Goal: Task Accomplishment & Management: Use online tool/utility

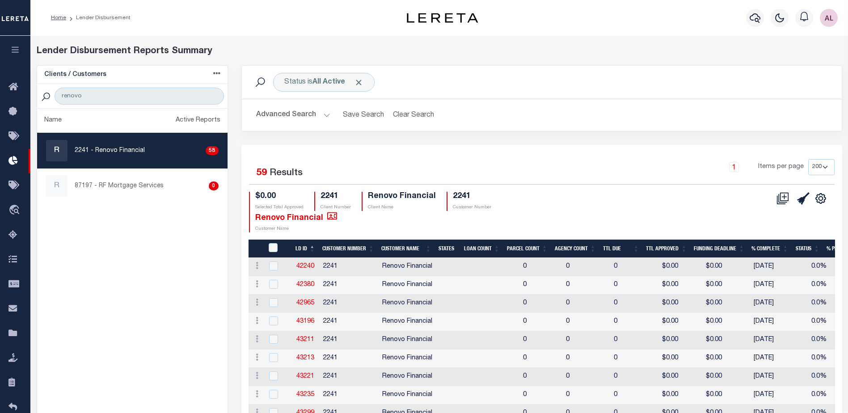
select select "200"
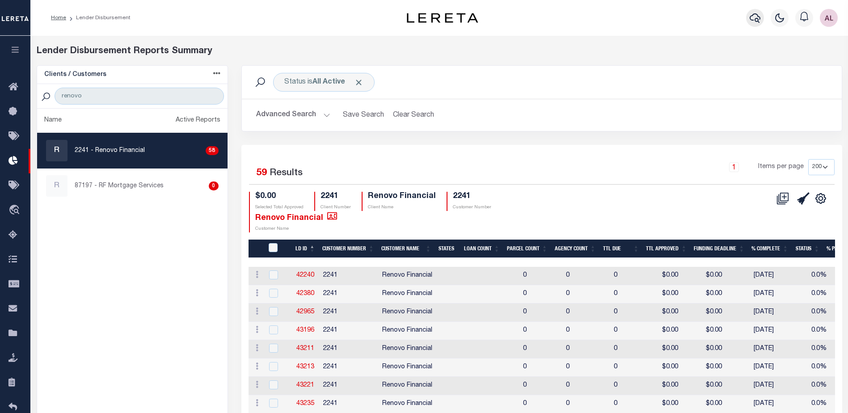
click at [752, 17] on icon "button" at bounding box center [755, 17] width 11 height 9
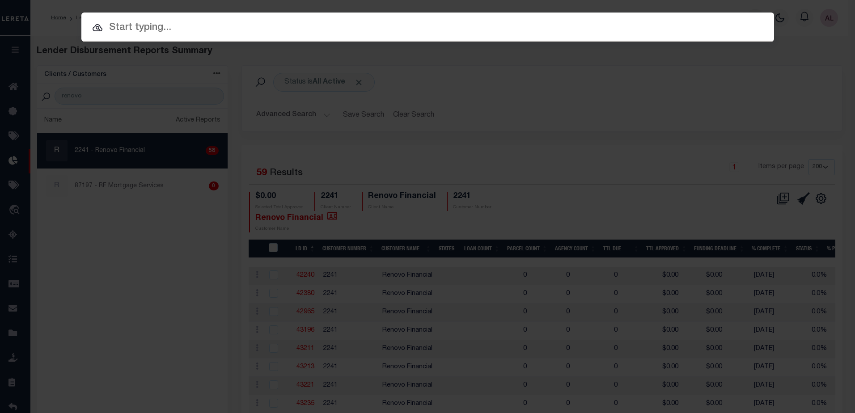
click at [139, 27] on input "text" at bounding box center [427, 28] width 692 height 16
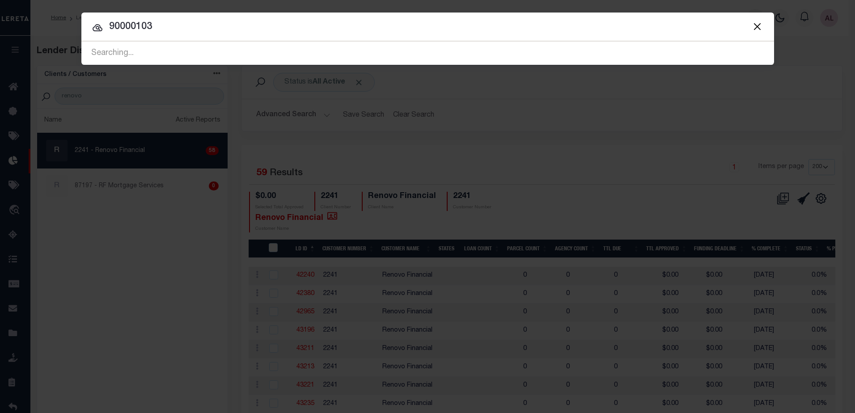
type input "90000103"
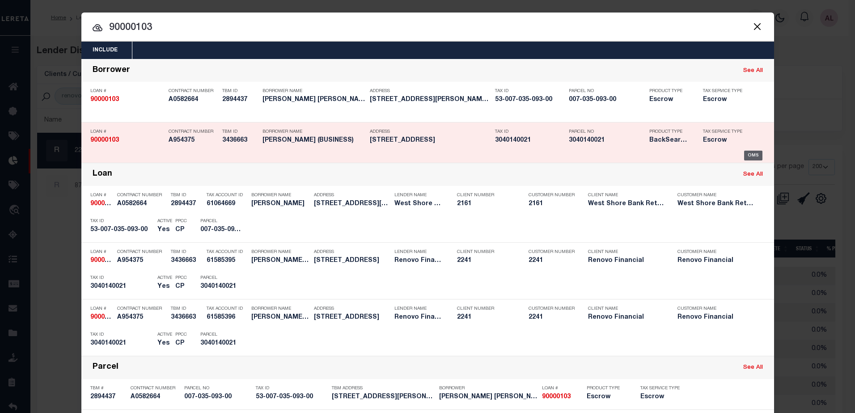
click at [746, 159] on div "OMS" at bounding box center [753, 156] width 18 height 10
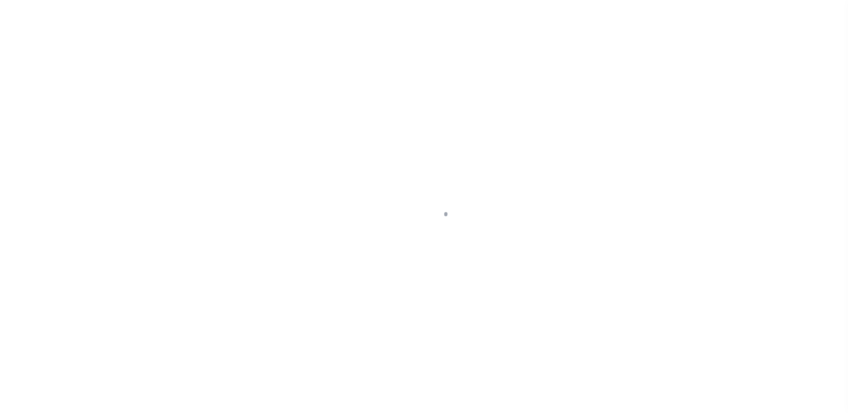
select select "25067"
select select "10"
select select "Escrow"
type input "434 WARWICK ST"
type input "Brooklyn, NY 11207"
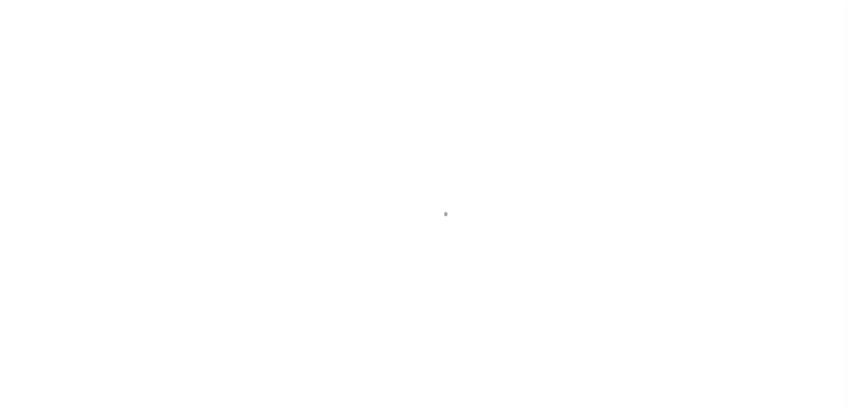
type input "a0kUS00000AmTzd"
type input "NY"
select select
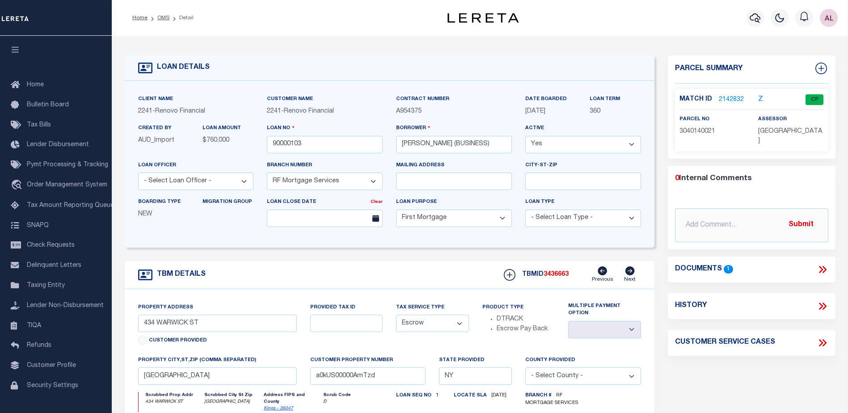
click at [727, 98] on link "2142832" at bounding box center [731, 99] width 25 height 9
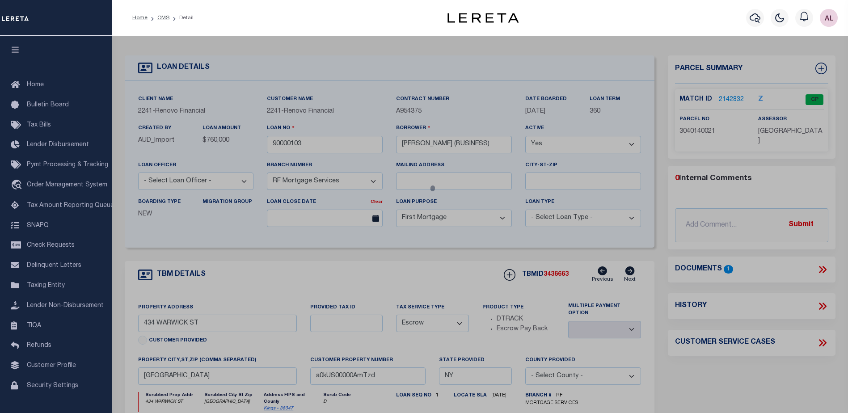
checkbox input "false"
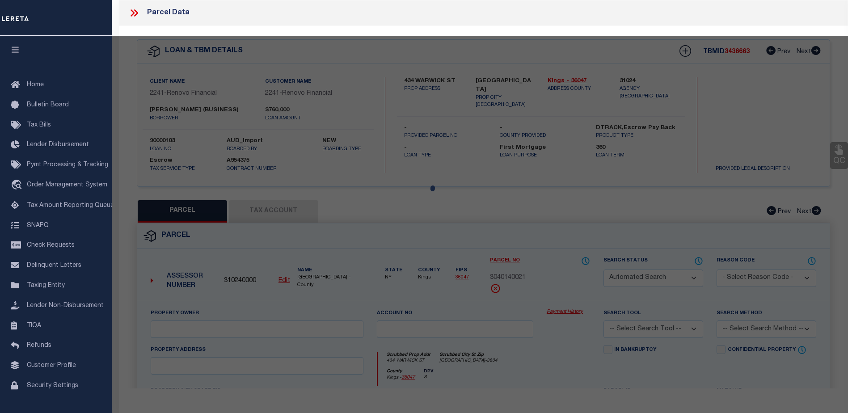
select select "CP"
type input "NAHAR, NAZMUN"
select select "AGW"
select select "ADD"
type input "434 WARWICK STREET"
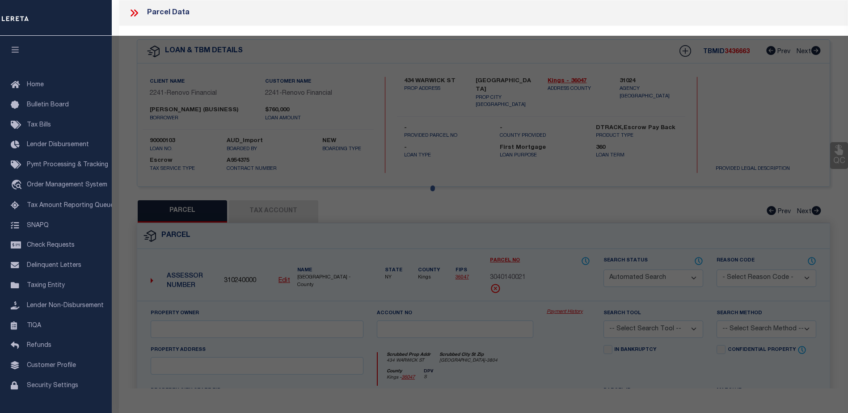
type input "Brooklyn, NY 11207"
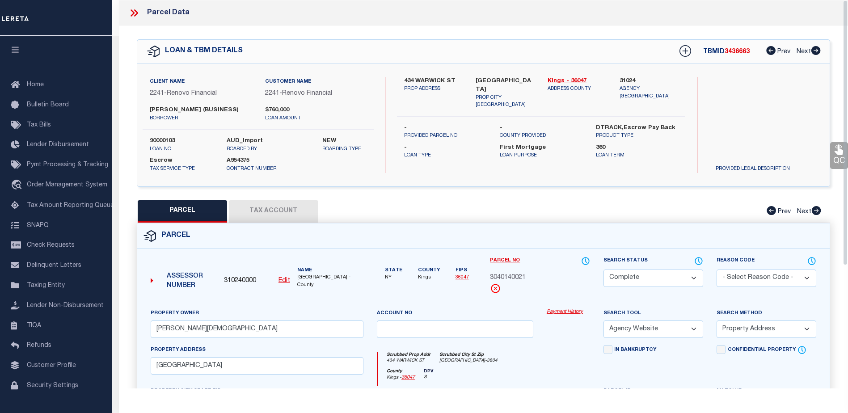
click at [561, 312] on link "Payment History" at bounding box center [568, 312] width 43 height 8
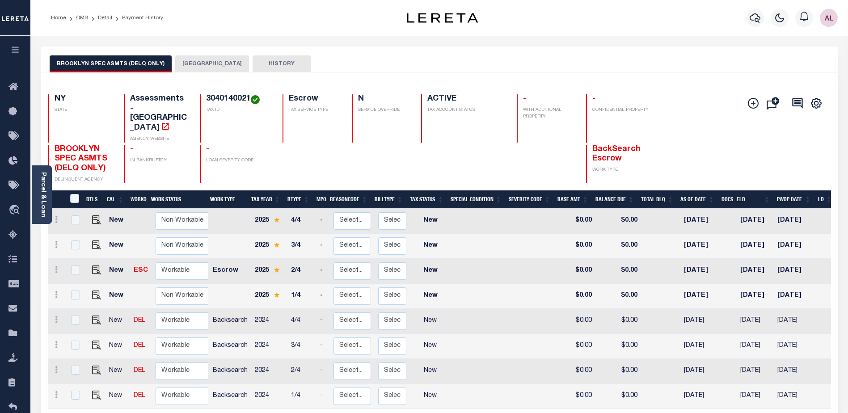
click at [211, 62] on button "BROOKLYN CITY" at bounding box center [212, 63] width 74 height 17
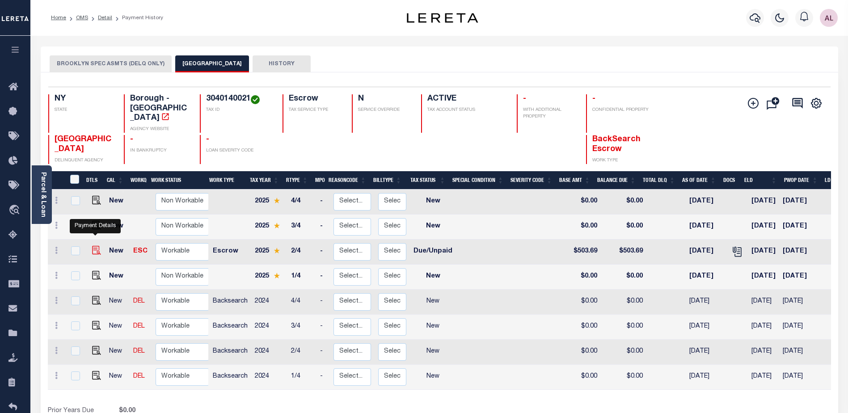
click at [92, 246] on img "" at bounding box center [96, 250] width 9 height 9
checkbox input "true"
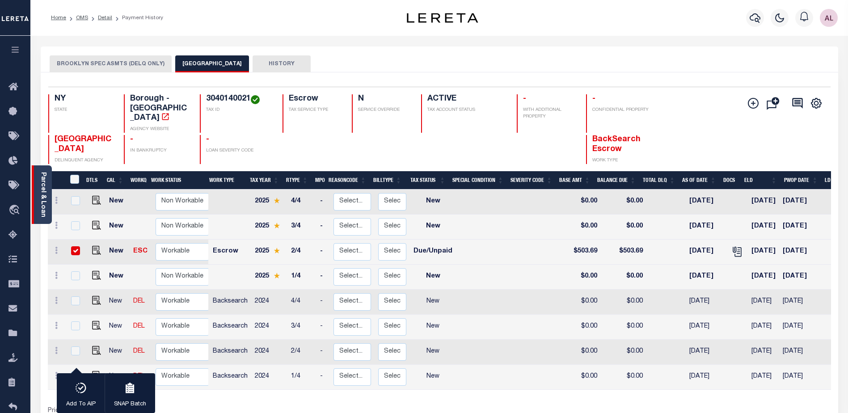
click at [51, 209] on div "Parcel & Loan Loan Details 90000103 LOAN NO NEW" at bounding box center [439, 293] width 811 height 515
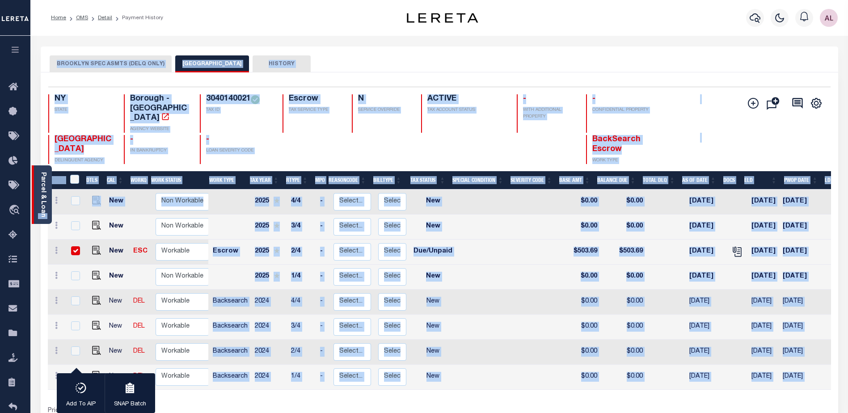
click at [44, 206] on link "Parcel & Loan" at bounding box center [43, 194] width 6 height 45
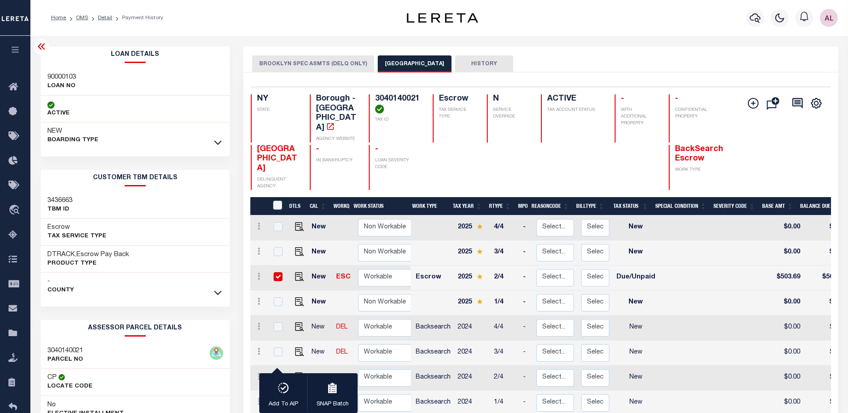
click at [214, 147] on div at bounding box center [218, 143] width 10 height 10
click at [217, 143] on icon at bounding box center [218, 142] width 8 height 9
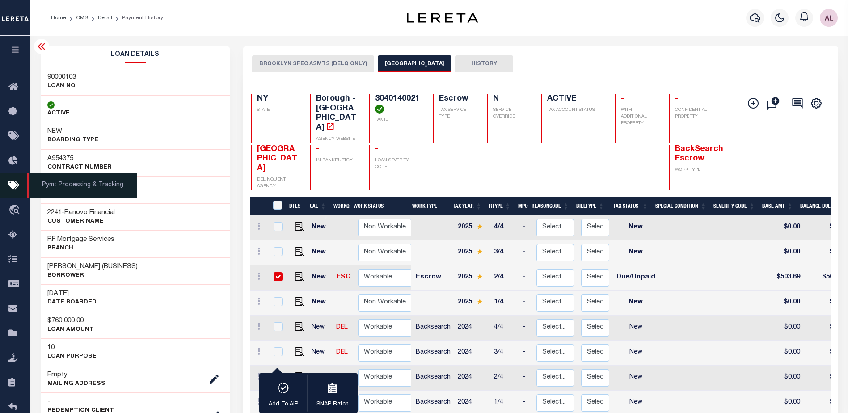
click at [14, 191] on icon at bounding box center [15, 185] width 14 height 11
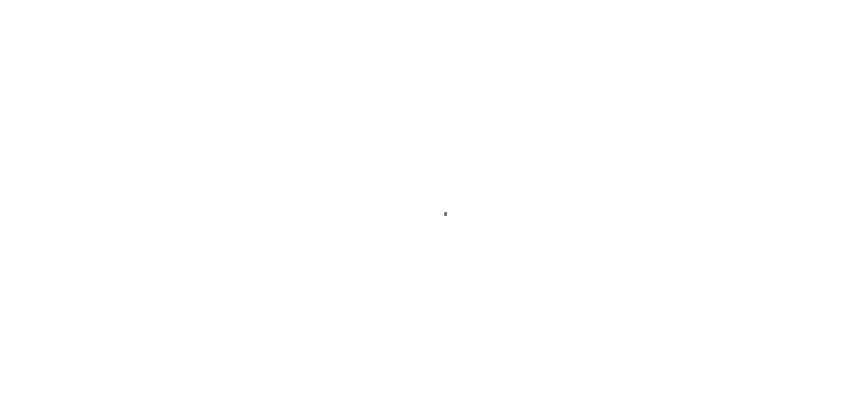
select select "DUE"
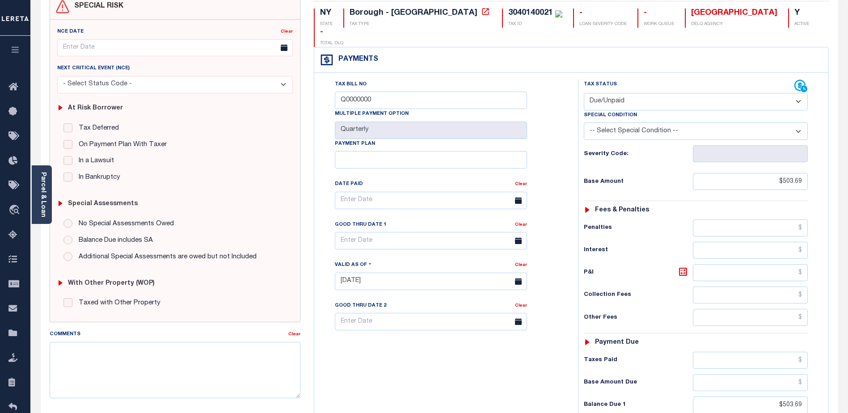
scroll to position [21, 0]
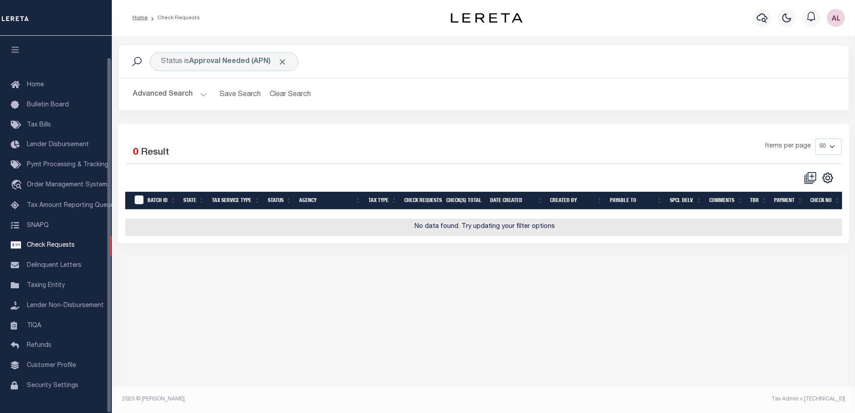
select select "50"
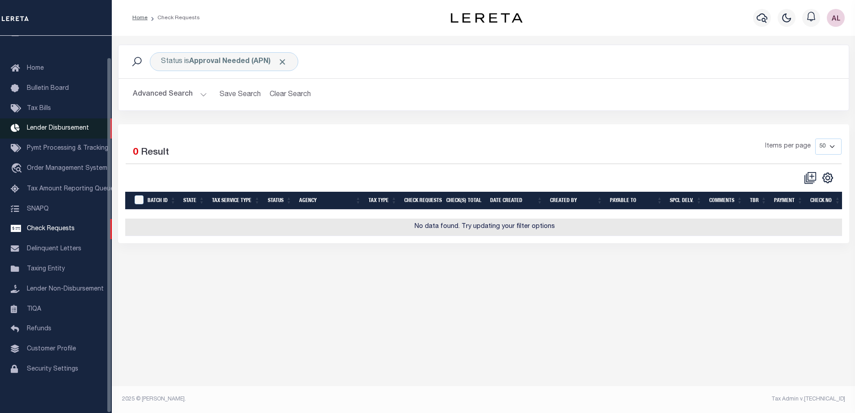
click at [51, 125] on span "Lender Disbursement" at bounding box center [58, 128] width 62 height 6
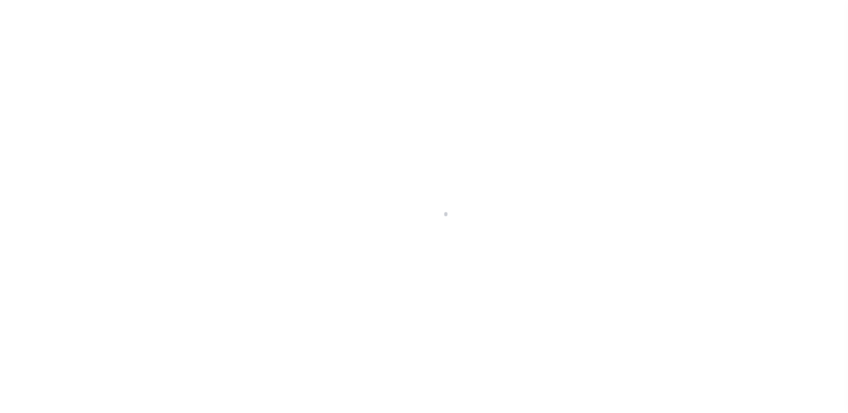
scroll to position [16, 0]
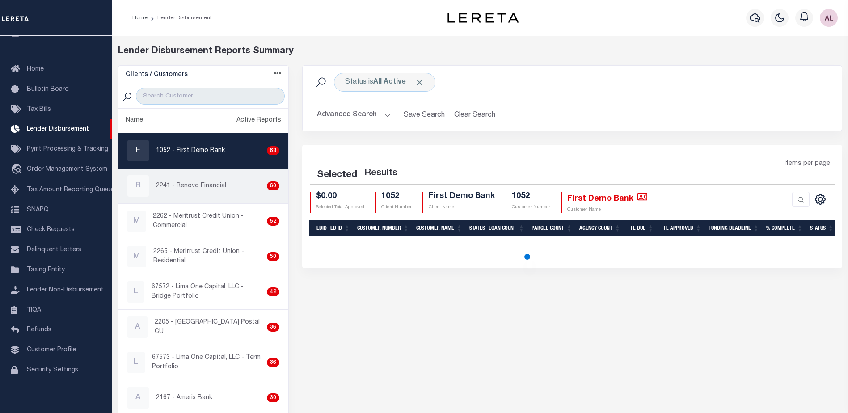
click at [204, 189] on p "2241 - Renovo Financial" at bounding box center [191, 185] width 70 height 9
checkbox input "true"
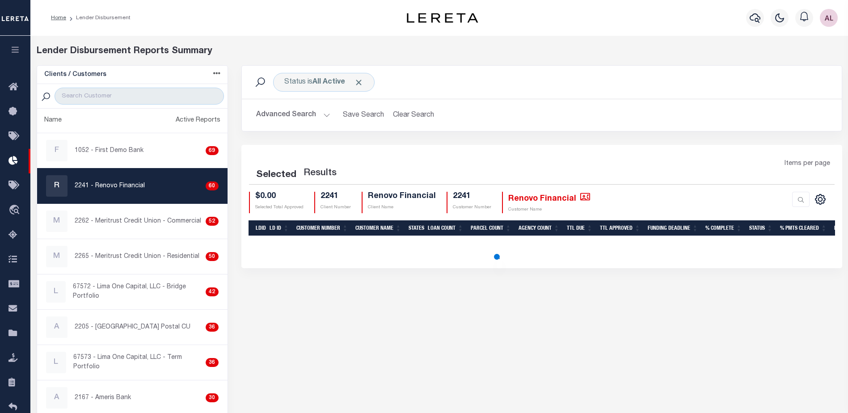
select select "200"
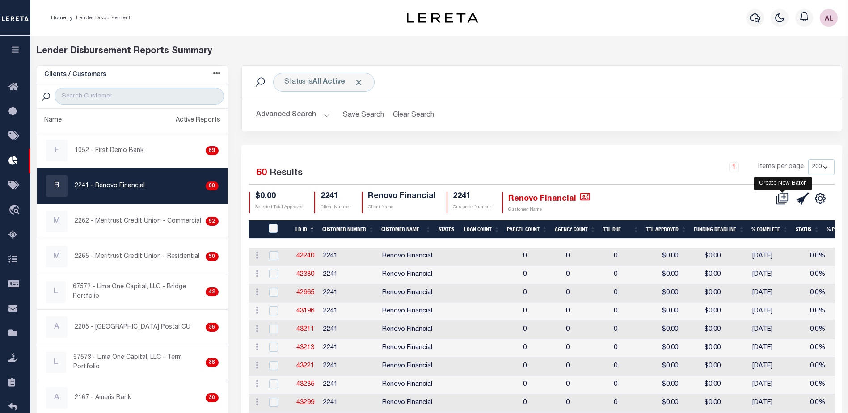
click at [784, 197] on icon "" at bounding box center [784, 196] width 5 height 5
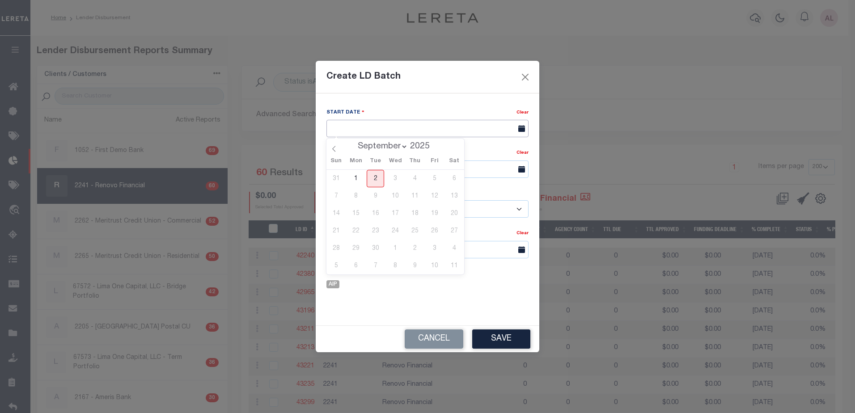
click at [394, 125] on input "text" at bounding box center [427, 128] width 202 height 17
click at [373, 177] on span "2" at bounding box center [375, 178] width 17 height 17
type input "[DATE]"
click at [367, 161] on input "text" at bounding box center [427, 168] width 202 height 17
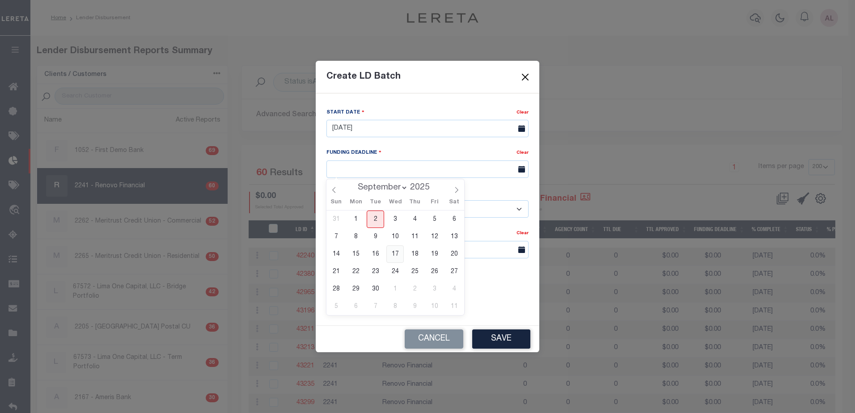
click at [392, 251] on span "17" at bounding box center [394, 253] width 17 height 17
type input "09/17/25"
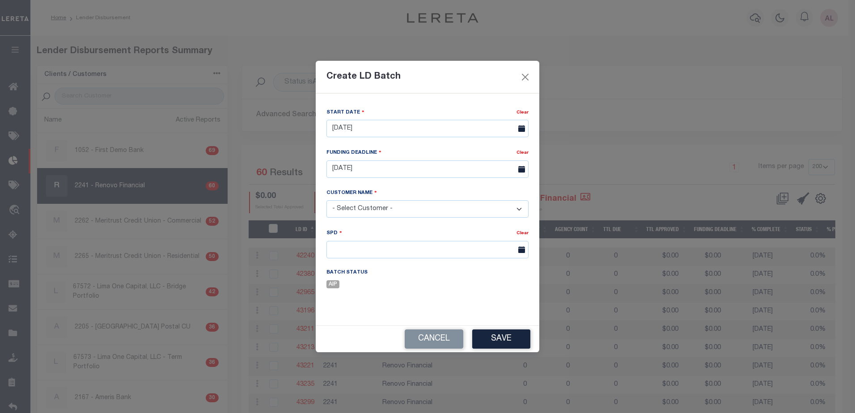
click at [366, 208] on select "- Select Customer - Accumatch - Refunds All In Credit Union Amarillo National B…" at bounding box center [427, 208] width 202 height 17
select select "2241"
click at [326, 200] on select "- Select Customer - Accumatch - Refunds All In Credit Union Amarillo National B…" at bounding box center [427, 208] width 202 height 17
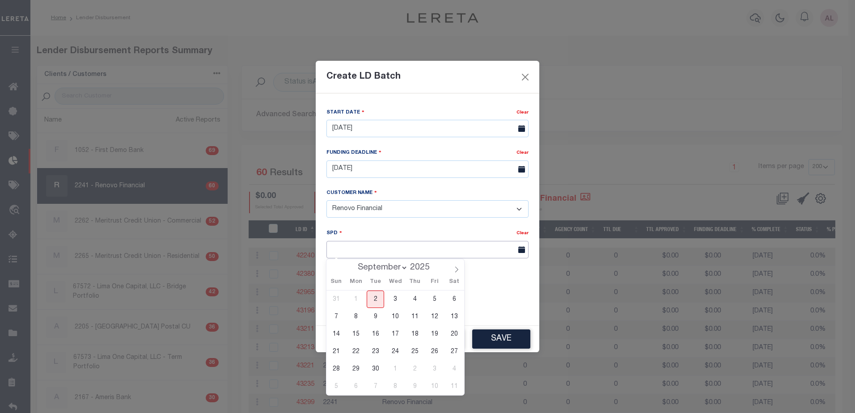
click at [351, 249] on input "text" at bounding box center [427, 249] width 202 height 17
click at [434, 334] on span "19" at bounding box center [434, 333] width 17 height 17
type input "09/19/2025"
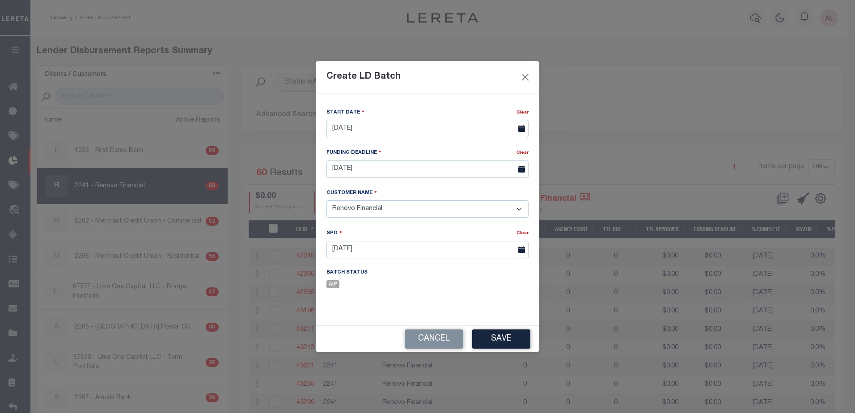
click at [505, 343] on button "Save" at bounding box center [501, 338] width 58 height 19
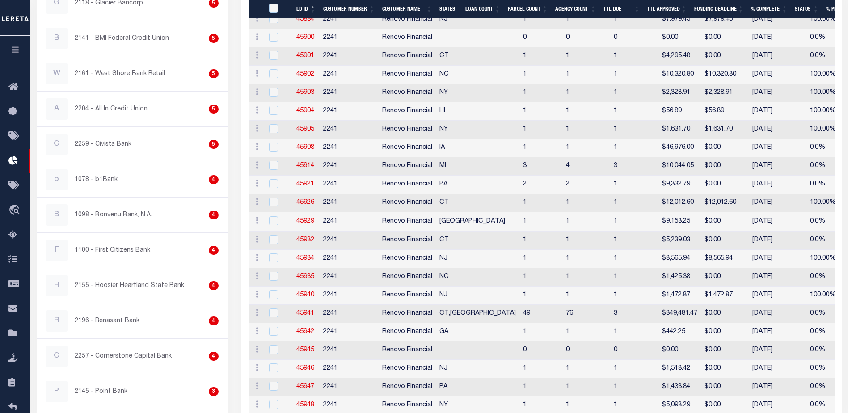
scroll to position [994, 0]
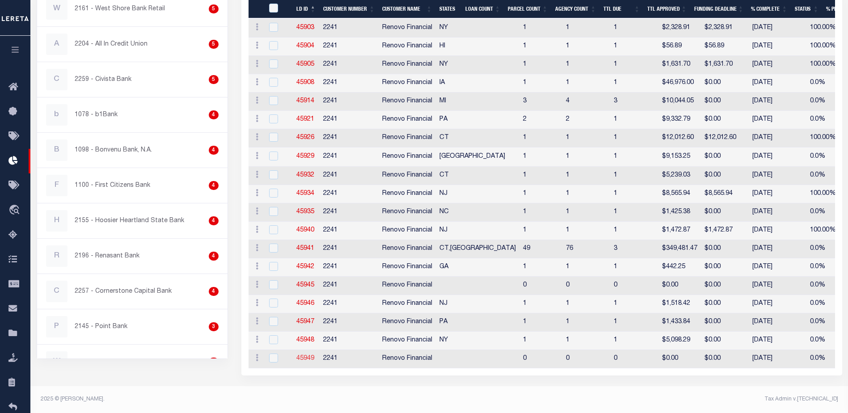
click at [303, 355] on link "45949" at bounding box center [305, 358] width 18 height 6
checkbox input "true"
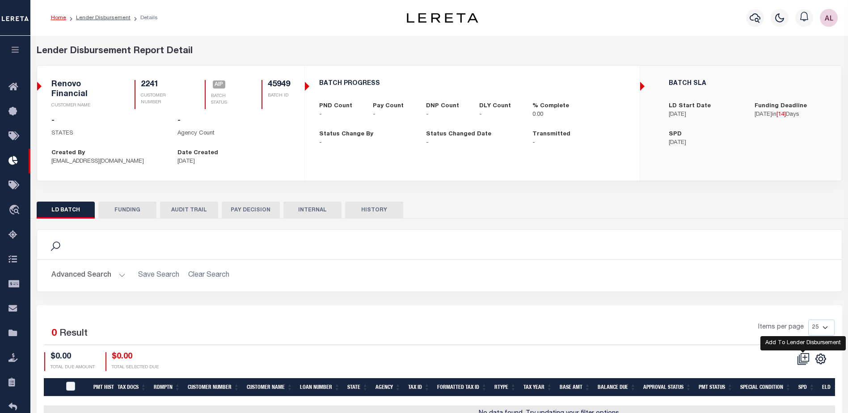
click at [807, 357] on icon at bounding box center [803, 359] width 13 height 13
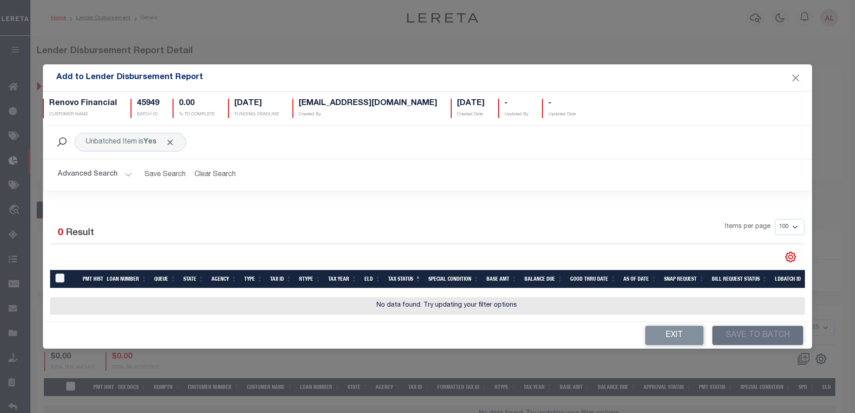
click at [127, 170] on button "Advanced Search" at bounding box center [95, 174] width 74 height 17
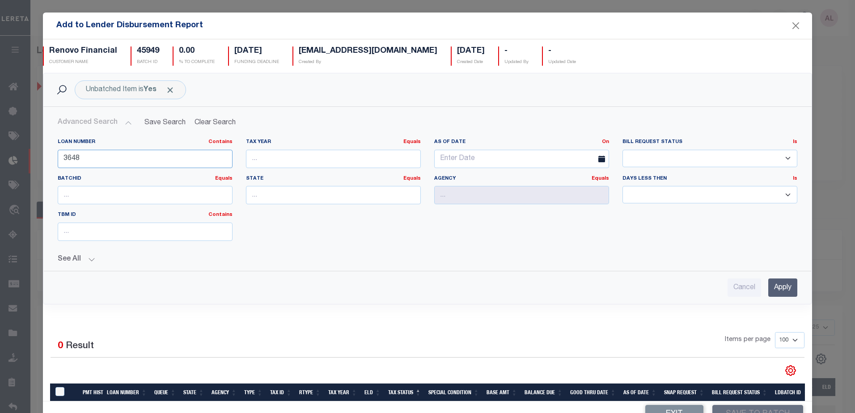
drag, startPoint x: 89, startPoint y: 159, endPoint x: 44, endPoint y: 156, distance: 45.7
click at [44, 156] on div "Loan Number Contains Contains Is 3648 Tax Year Equals Equals Is Not Equal To Is…" at bounding box center [427, 197] width 767 height 132
type input "90000103"
click at [768, 287] on input "Apply" at bounding box center [782, 287] width 29 height 18
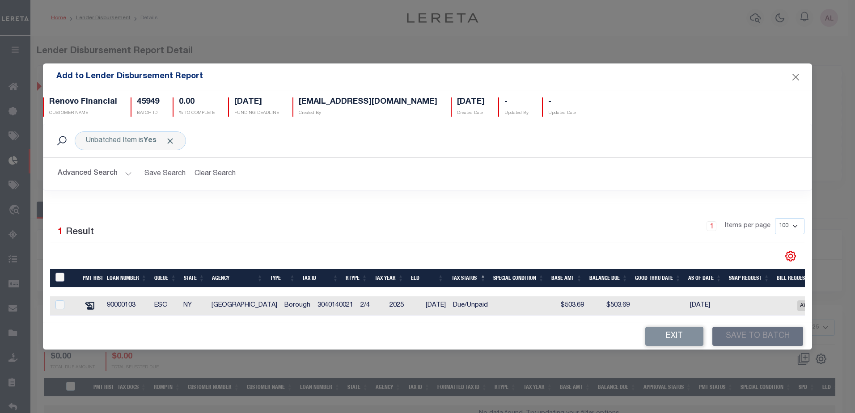
click at [61, 273] on input "TaxID" at bounding box center [59, 277] width 9 height 9
checkbox input "true"
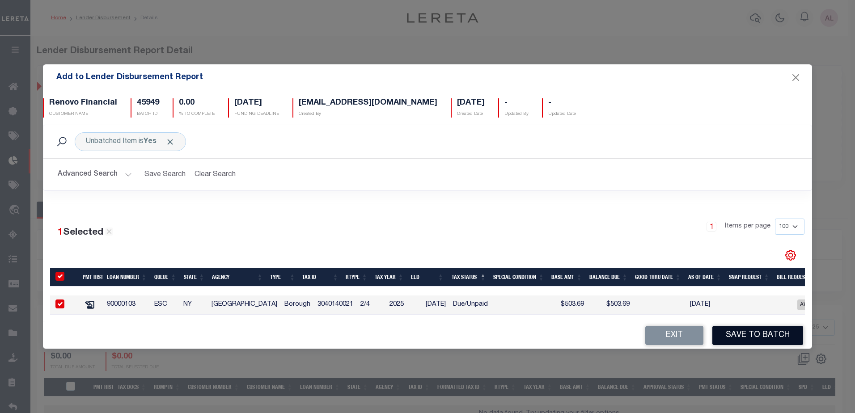
click at [757, 342] on button "Save to Batch" at bounding box center [757, 335] width 91 height 19
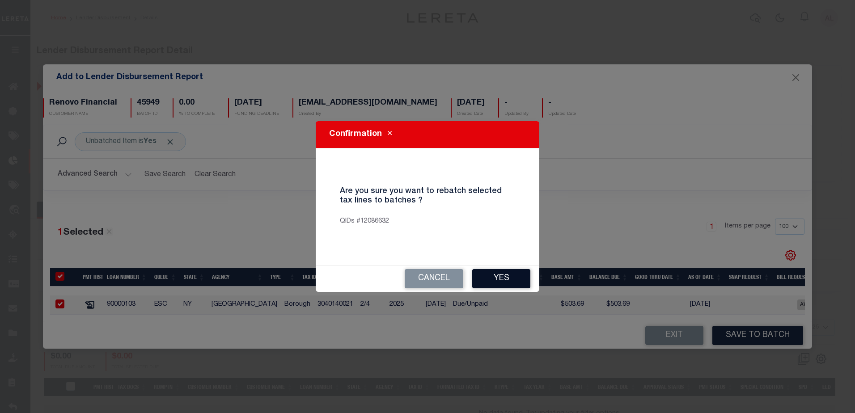
click at [510, 278] on button "Yes" at bounding box center [501, 278] width 58 height 19
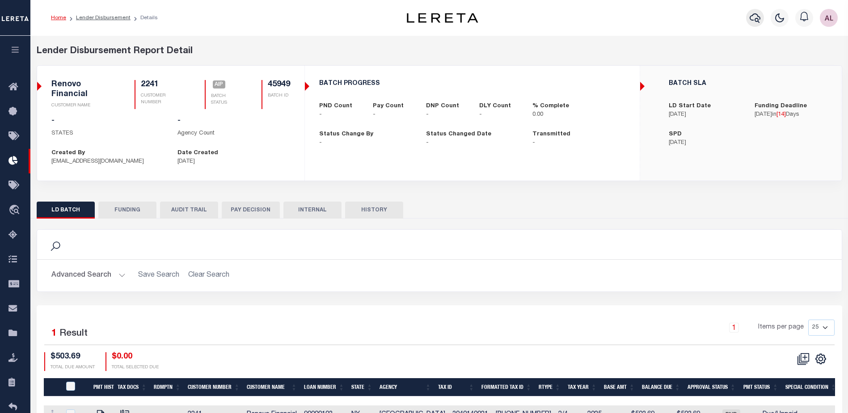
click at [755, 16] on icon "button" at bounding box center [755, 18] width 11 height 11
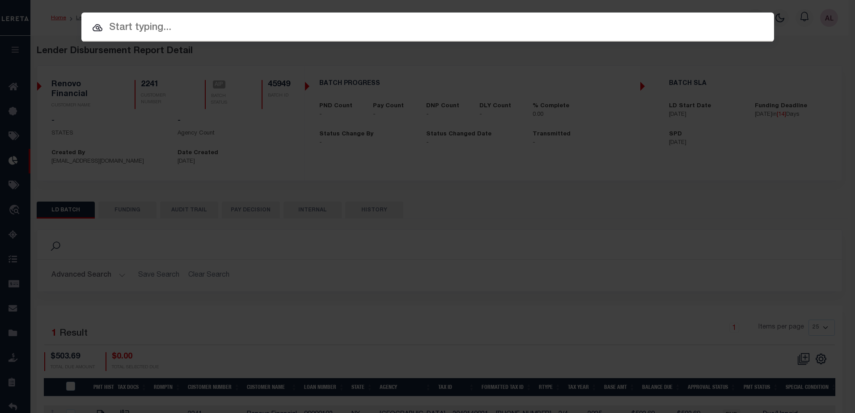
click at [121, 21] on input "text" at bounding box center [427, 28] width 692 height 16
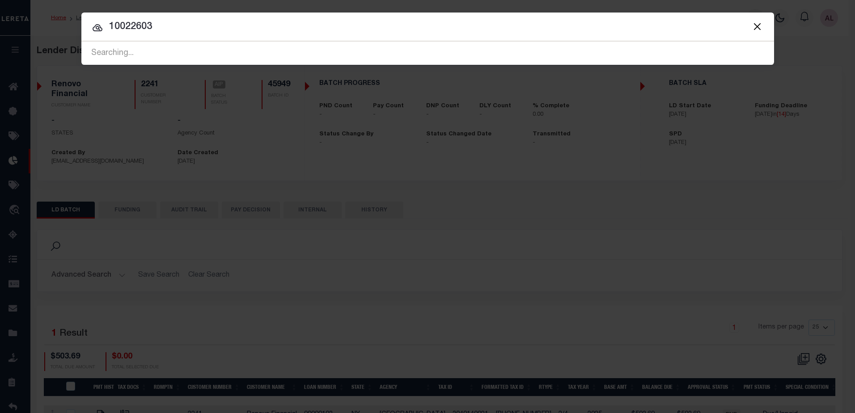
type input "10022603"
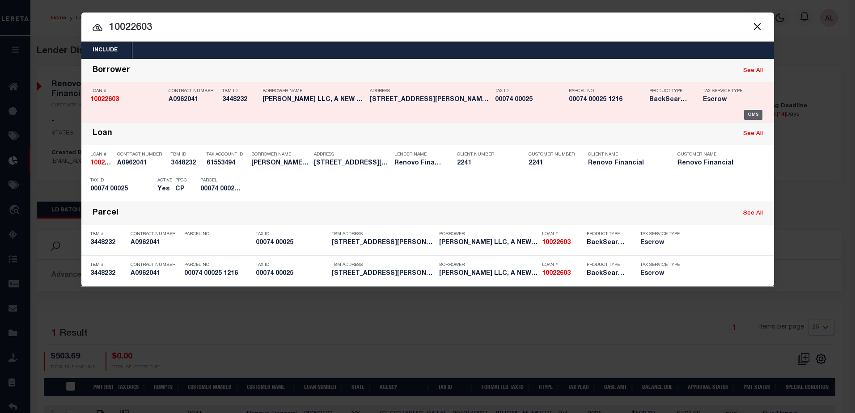
click at [751, 115] on div "OMS" at bounding box center [753, 115] width 18 height 10
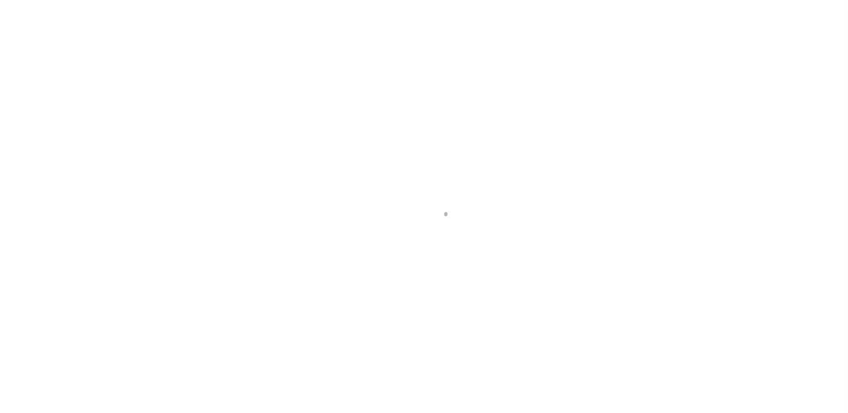
select select "400"
select select "Escrow"
type input "[STREET_ADDRESS][PERSON_NAME]"
select select
type input "[GEOGRAPHIC_DATA]"
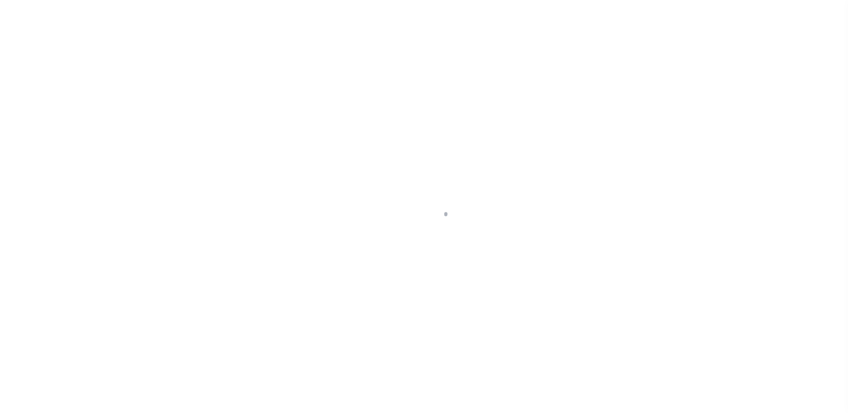
type input "a0kUS00000Bow8v"
type input "NJ"
select select
select select "25067"
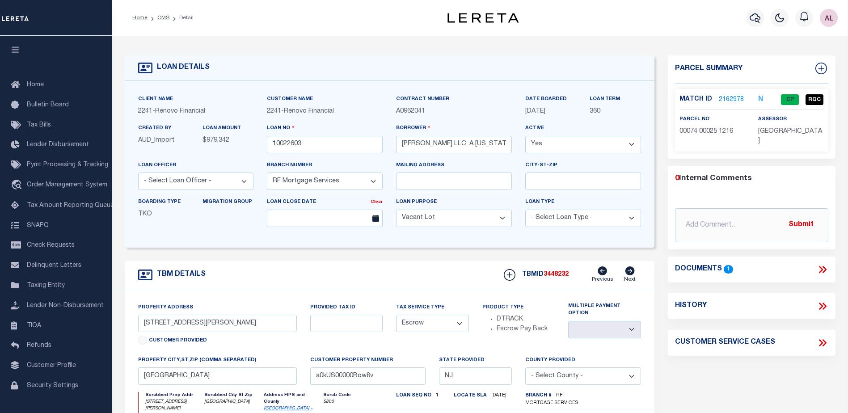
click at [731, 97] on link "2162978" at bounding box center [731, 99] width 25 height 9
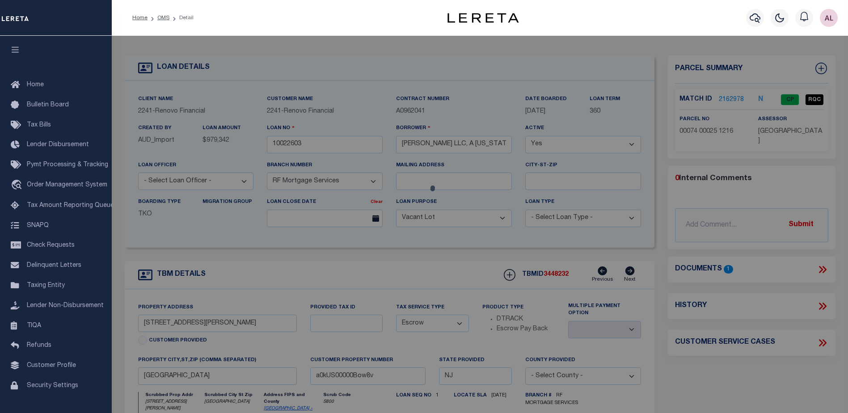
checkbox input "false"
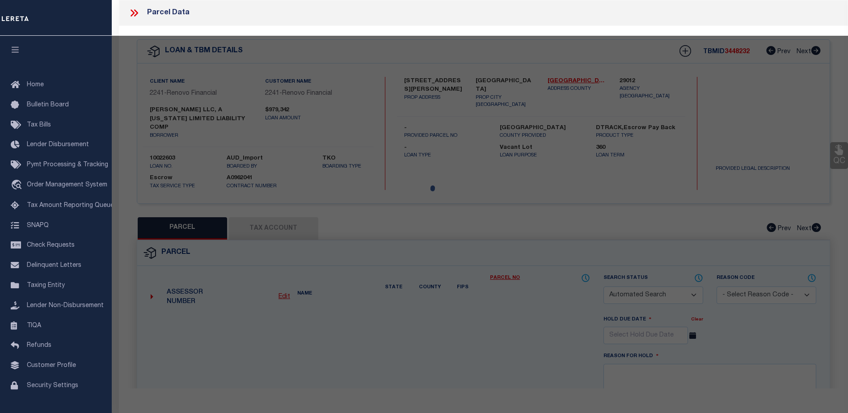
select select "CP"
type input "BERTRAND WOODS LLC"
select select "AGW"
select select "ADD"
type input "285 BERTRAND AVE"
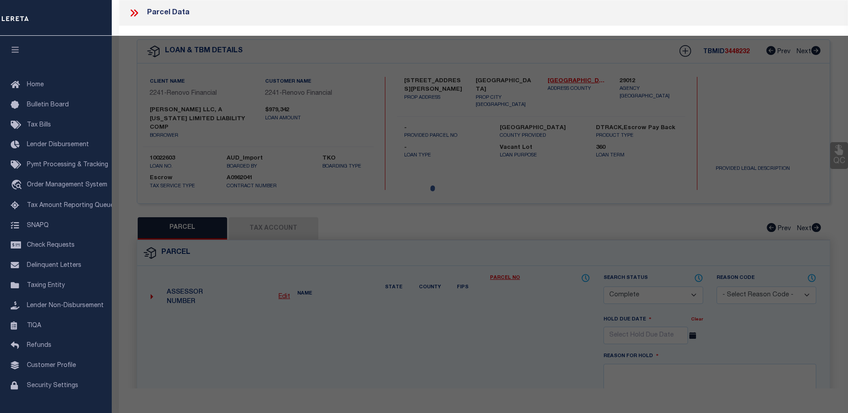
checkbox input "false"
type input "PERTH AMBOY, NJ 08861"
type textarea "LOT:25 BLK:74 DIST:16 CITY/MUNI/TWP:PERTH AMBOY CITY MAP REF:TAX MAP 20"
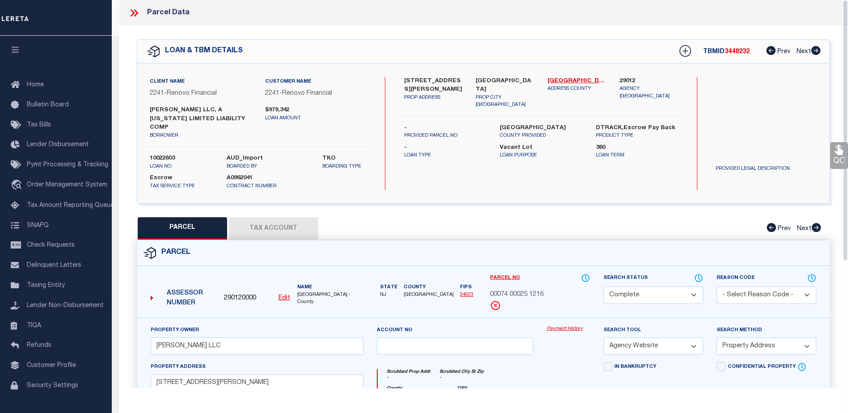
click at [558, 325] on link "Payment History" at bounding box center [568, 329] width 43 height 8
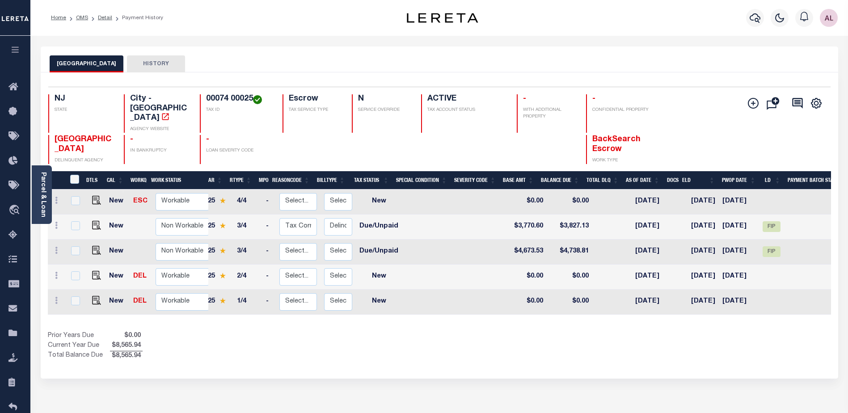
scroll to position [0, 58]
drag, startPoint x: 742, startPoint y: 297, endPoint x: 647, endPoint y: 299, distance: 94.3
click at [647, 299] on tr "New DEL Non Workable Workable Backsearch 2025 1/4 - Select... Payment Reversal …" at bounding box center [435, 302] width 891 height 25
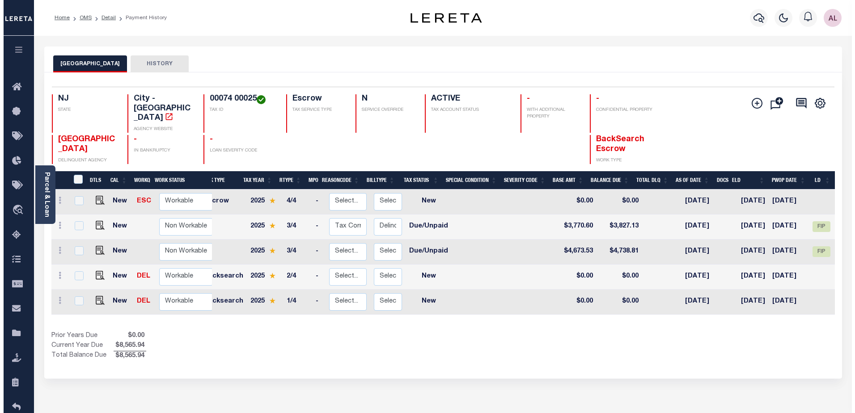
scroll to position [0, 0]
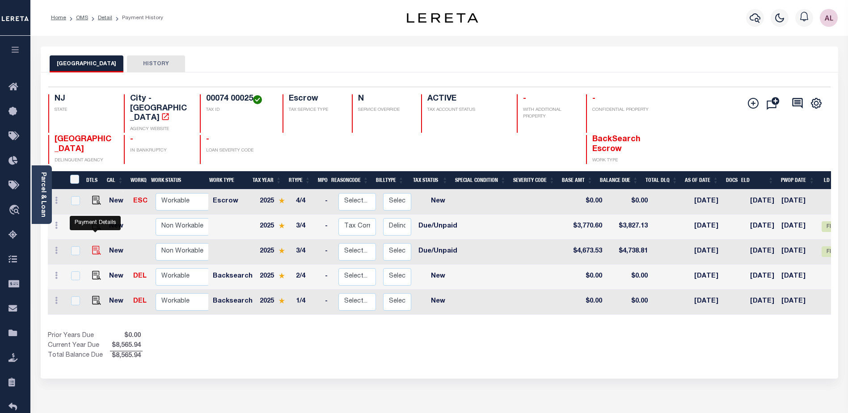
click at [95, 246] on img "" at bounding box center [96, 250] width 9 height 9
checkbox input "true"
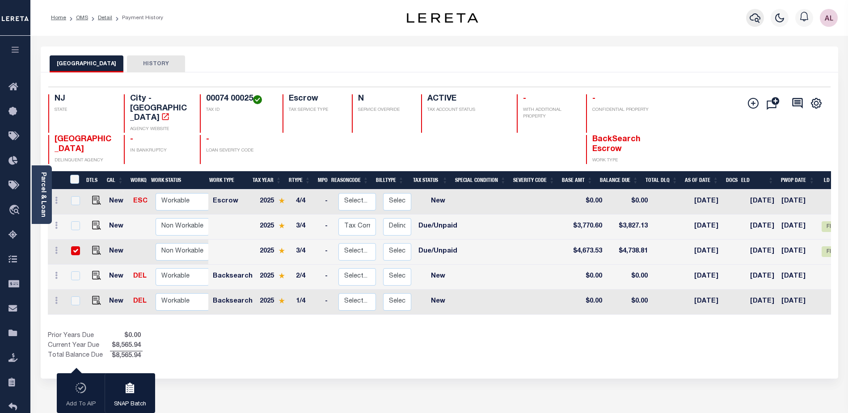
click at [753, 16] on icon "button" at bounding box center [755, 18] width 11 height 11
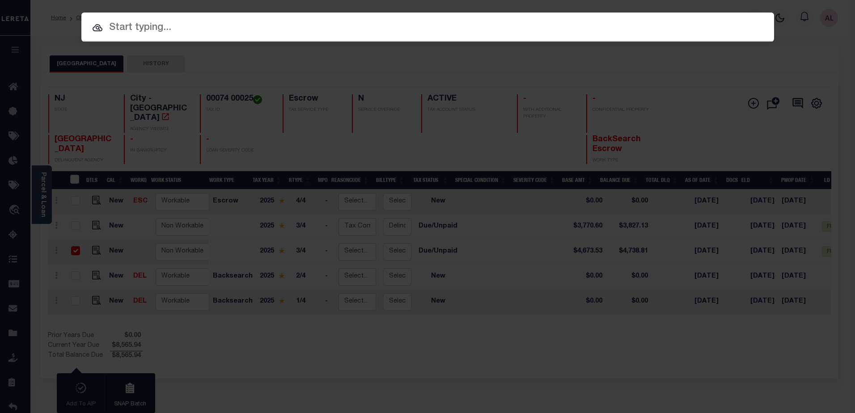
click at [150, 31] on input "text" at bounding box center [427, 28] width 692 height 16
paste input "1624 KATHERINE"
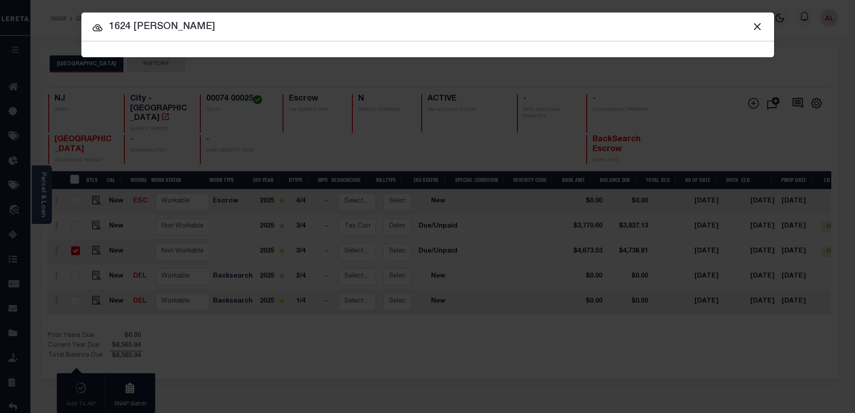
click at [269, 28] on input "1624 KATHERINE" at bounding box center [427, 27] width 692 height 16
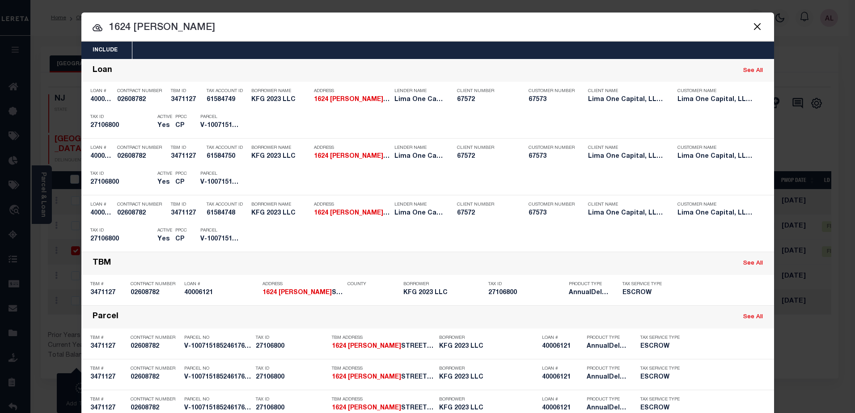
drag, startPoint x: 197, startPoint y: 27, endPoint x: 108, endPoint y: 24, distance: 89.0
click at [108, 24] on input "1624 KATHERINE" at bounding box center [427, 28] width 692 height 16
paste input "40010703"
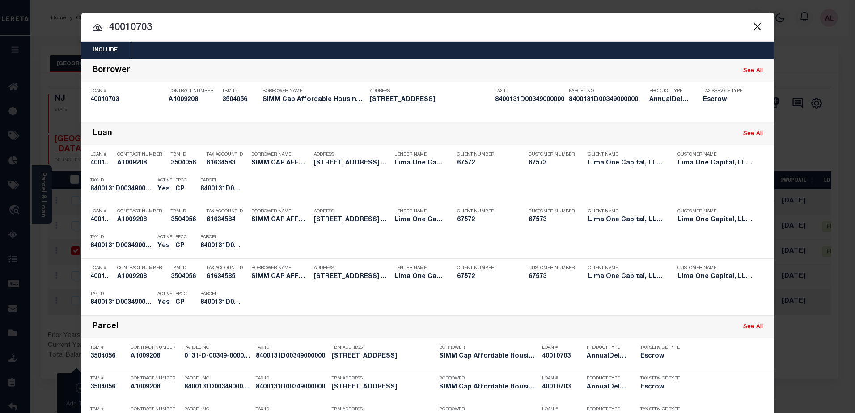
click at [151, 26] on input "40010703" at bounding box center [427, 28] width 692 height 16
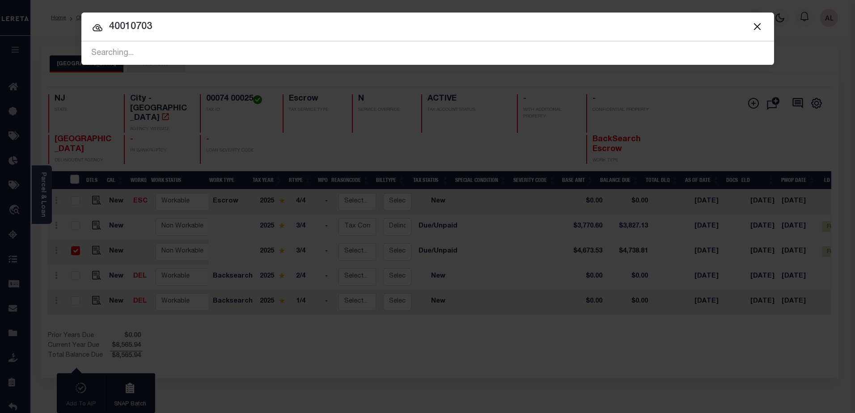
type input "40010703"
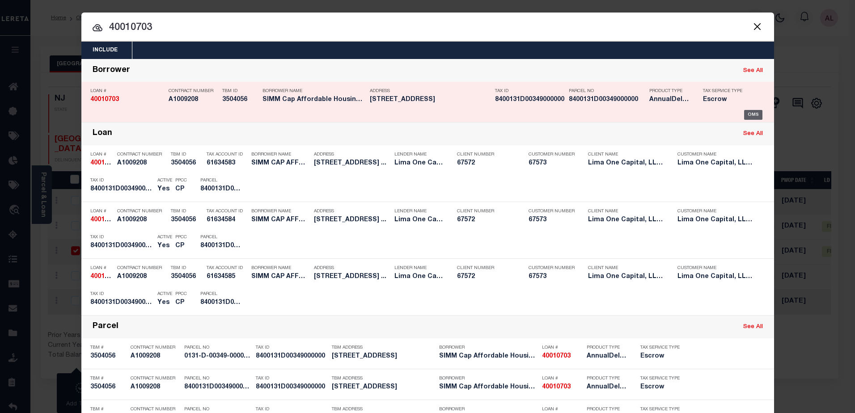
click at [751, 114] on div "OMS" at bounding box center [753, 115] width 18 height 10
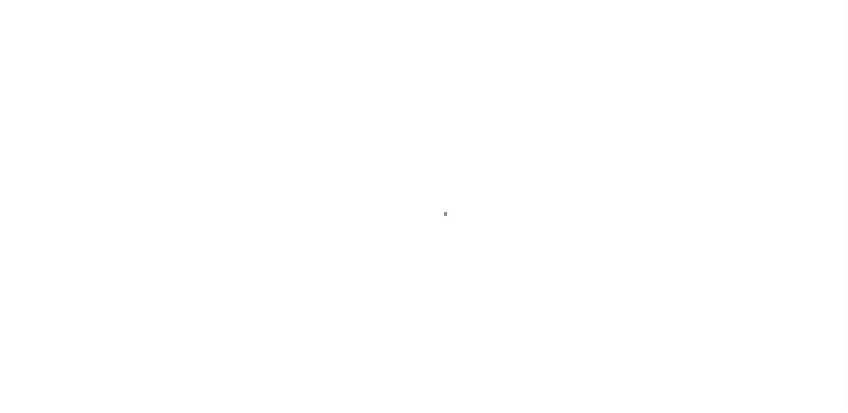
select select "DUE"
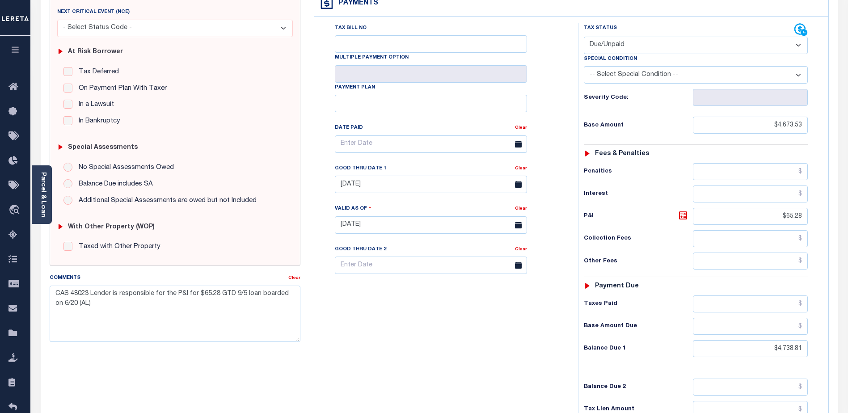
scroll to position [45, 0]
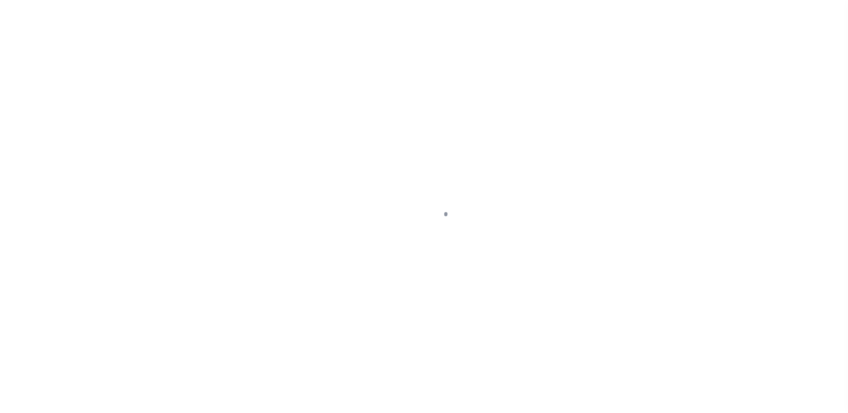
select select "Escrow"
type input "[STREET_ADDRESS]"
type input "0131-D-00349-0000-00"
select select
type input "Homestead [GEOGRAPHIC_DATA] 15120"
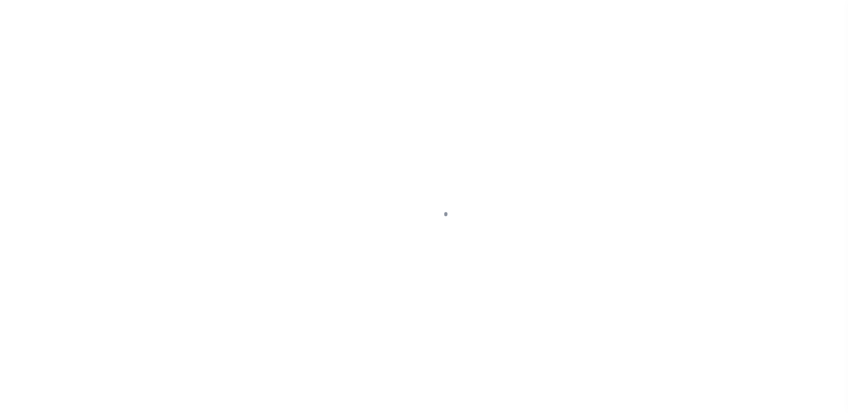
type input "40010703-1"
type input "PA"
select select
type textarea "Compare"
select select "26297"
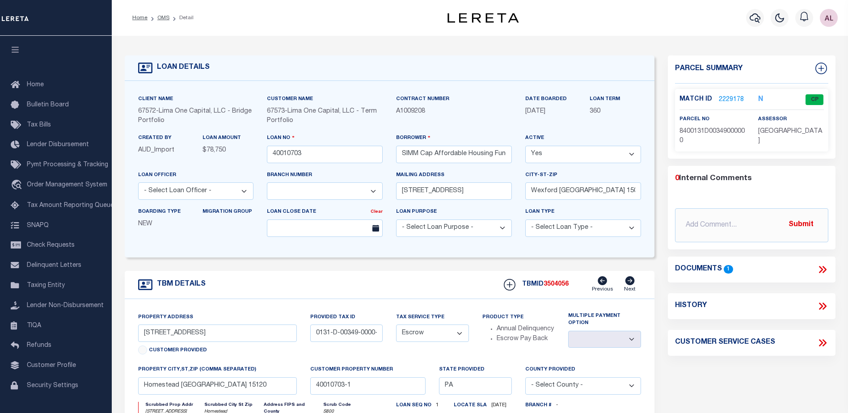
click at [728, 98] on link "2229178" at bounding box center [731, 99] width 25 height 9
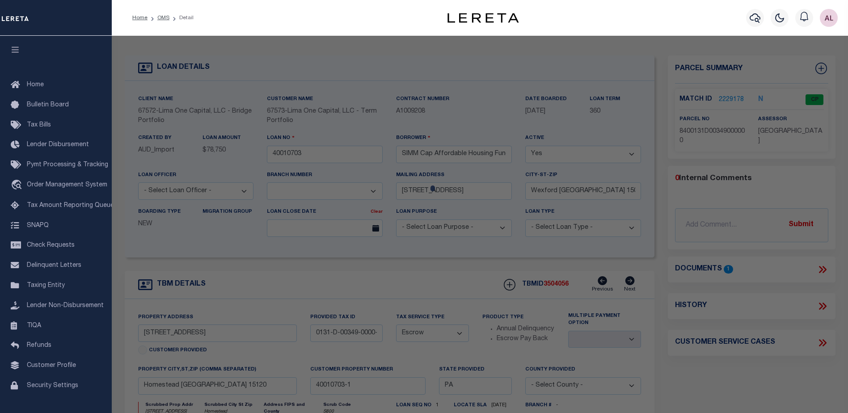
checkbox input "false"
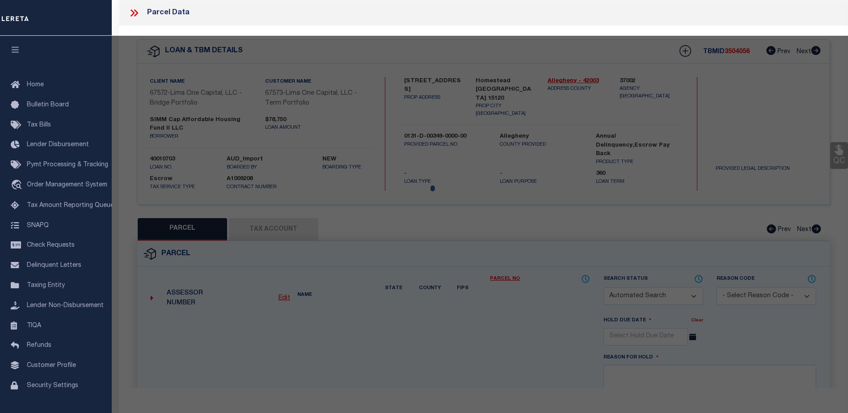
select select "CP"
type input "[PERSON_NAME]"
select select "ATL"
select select "ADD"
type input "615 E 18TH AVE"
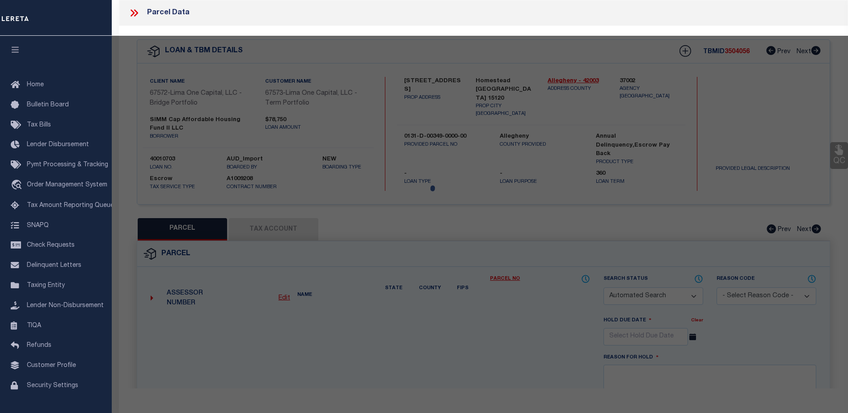
checkbox input "false"
type input "HOMESTEAD, PA 15120"
type textarea "CITY FARM PLAN LOT 16.77X115 60 EIGHTEENTH AV 2 STY FRA HSE 615"
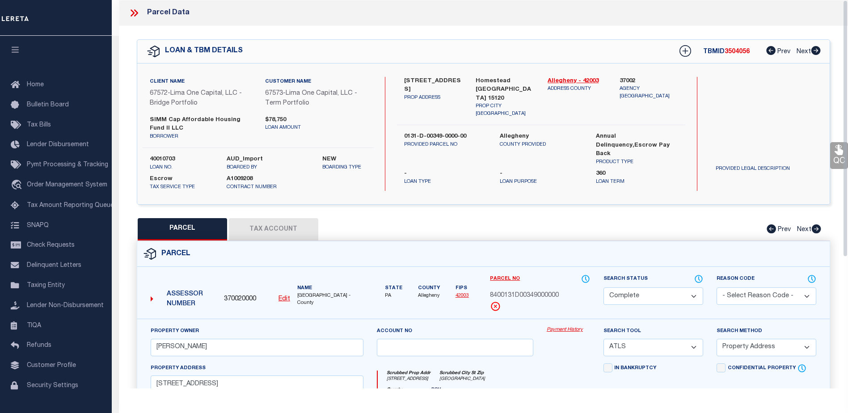
click at [563, 329] on link "Payment History" at bounding box center [568, 330] width 43 height 8
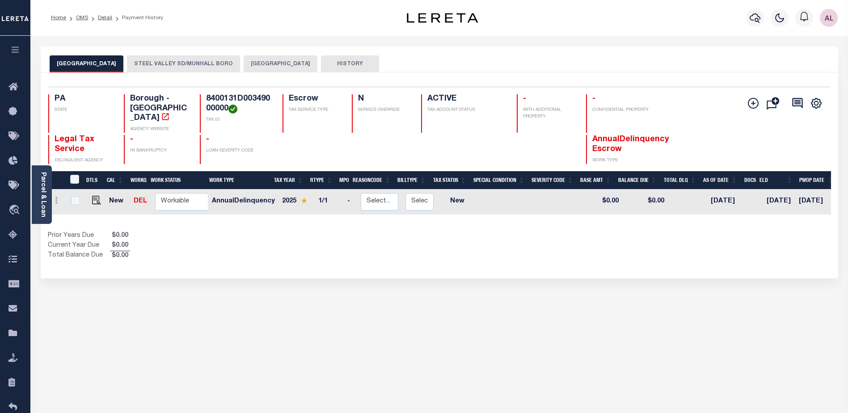
click at [187, 60] on button "STEEL VALLEY SD/MUNHALL BORO" at bounding box center [183, 63] width 113 height 17
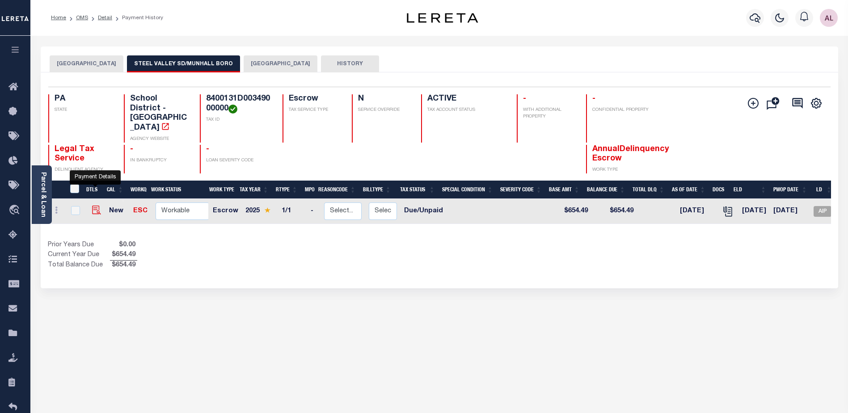
click at [94, 206] on img "" at bounding box center [96, 210] width 9 height 9
checkbox input "true"
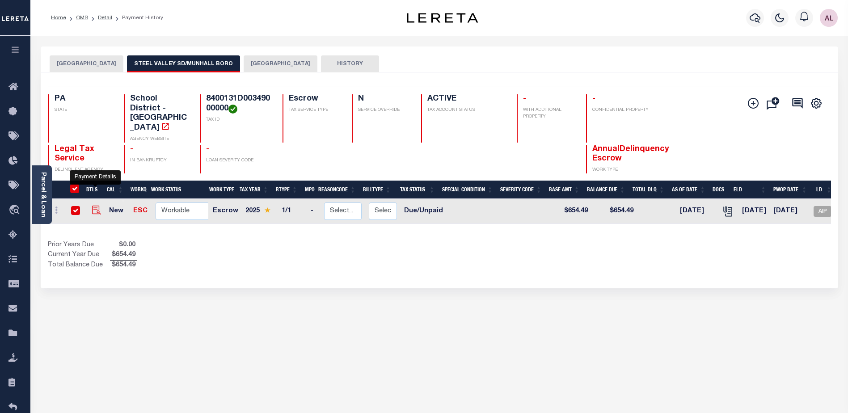
checkbox input "true"
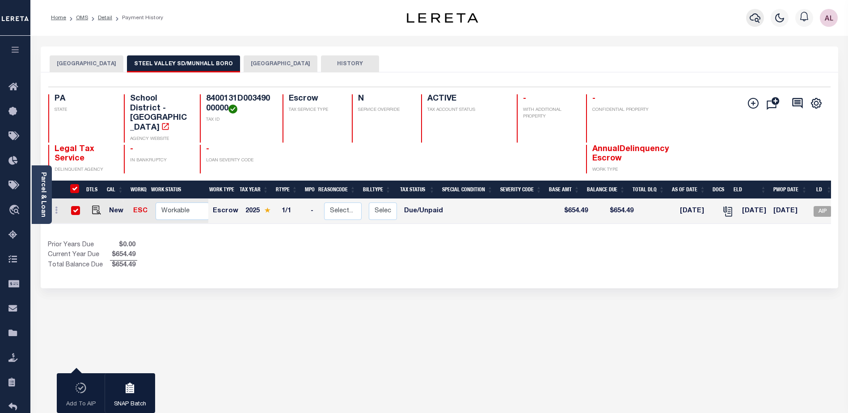
click at [755, 19] on icon "button" at bounding box center [755, 18] width 11 height 11
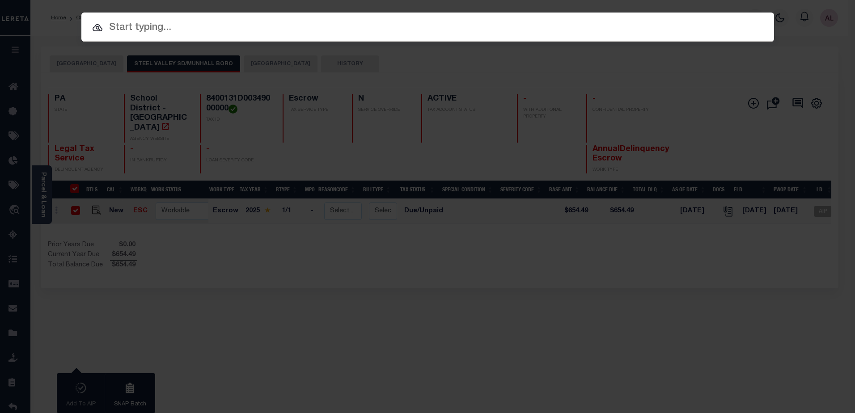
click at [118, 23] on input "text" at bounding box center [427, 28] width 692 height 16
paste input "910013078198"
type input "910013078198"
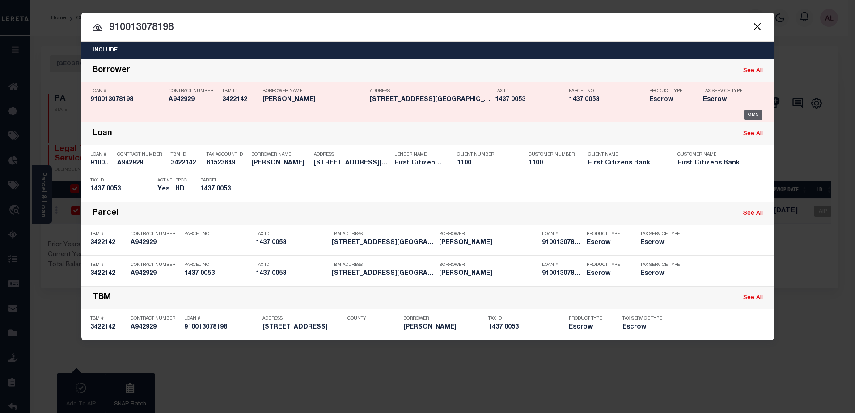
click at [757, 113] on div "OMS" at bounding box center [753, 115] width 18 height 10
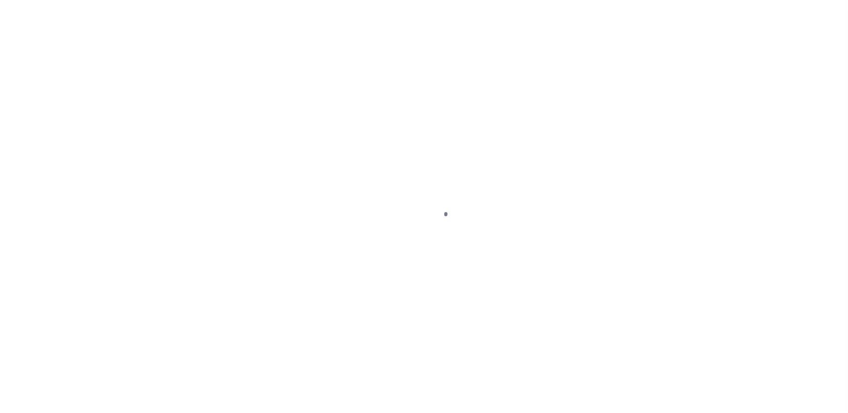
select select "DUE"
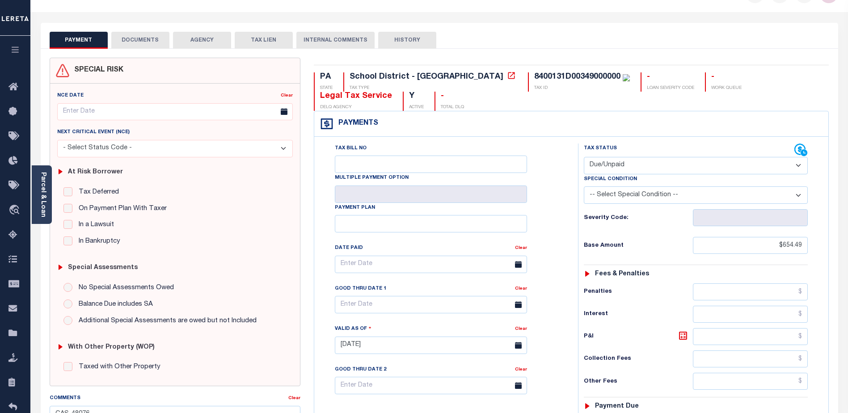
scroll to position [89, 0]
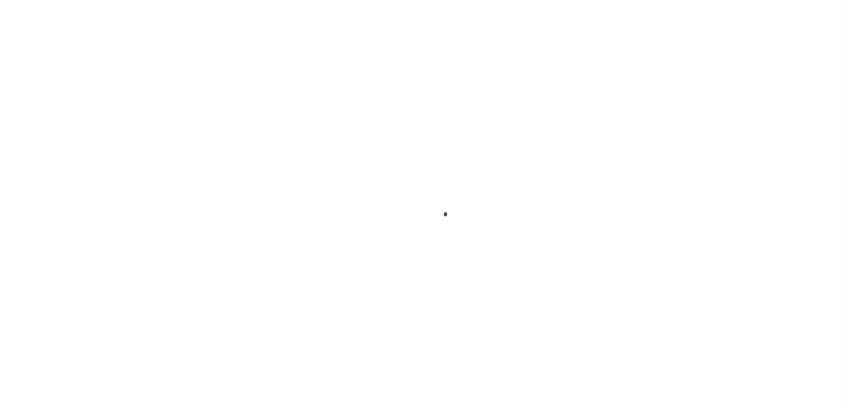
scroll to position [22, 0]
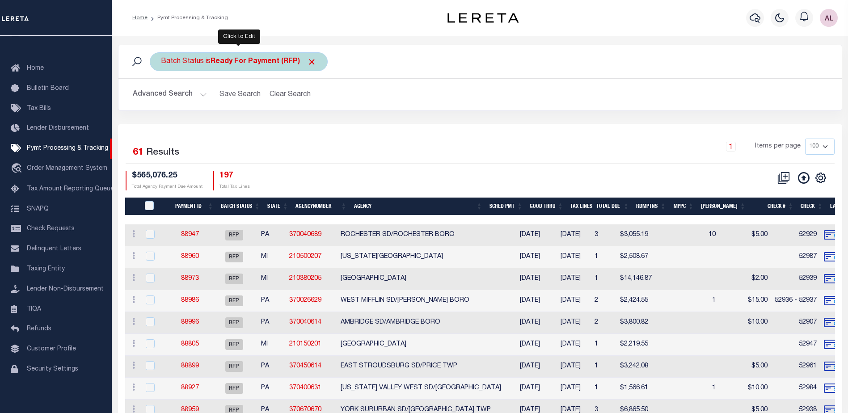
click at [223, 60] on b "Ready For Payment (RFP)" at bounding box center [264, 61] width 106 height 7
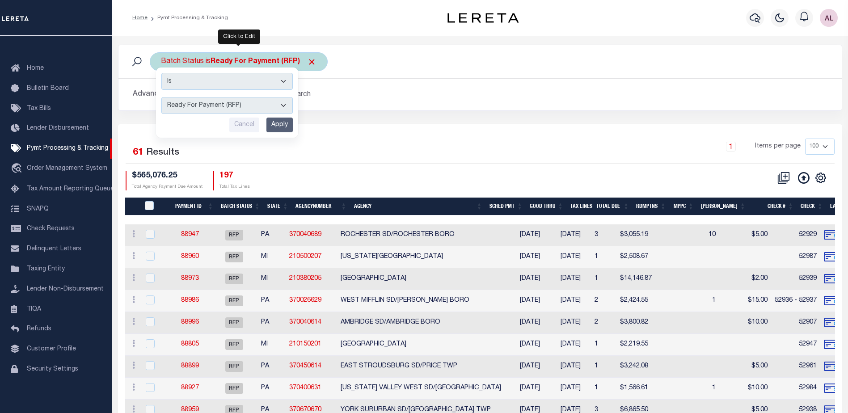
drag, startPoint x: 198, startPoint y: 106, endPoint x: 200, endPoint y: 110, distance: 5.2
click at [198, 103] on select "Awaiting Funds (AWF) Cleared and Complete (CAC) New Check Needed (NCN) Payment …" at bounding box center [226, 105] width 131 height 17
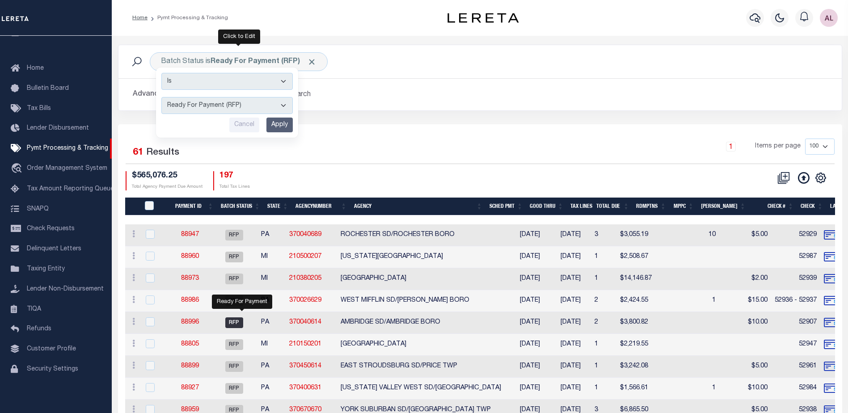
select select "RSR"
click at [161, 97] on select "Awaiting Funds (AWF) Cleared and Complete (CAC) New Check Needed (NCN) Payment …" at bounding box center [226, 105] width 131 height 17
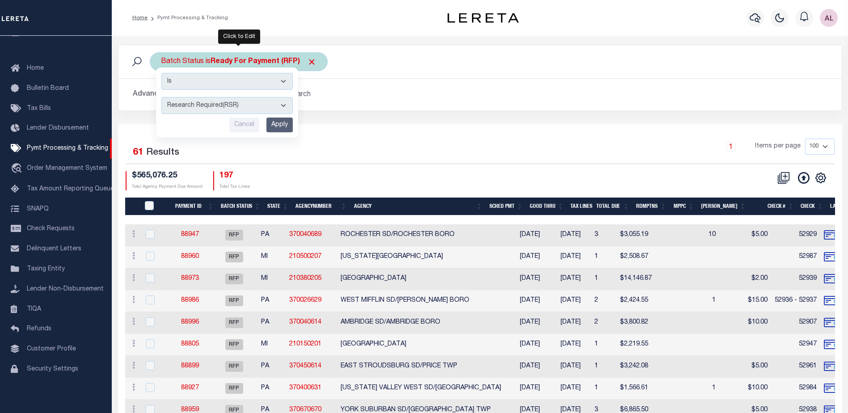
click at [282, 127] on input "Apply" at bounding box center [279, 125] width 26 height 15
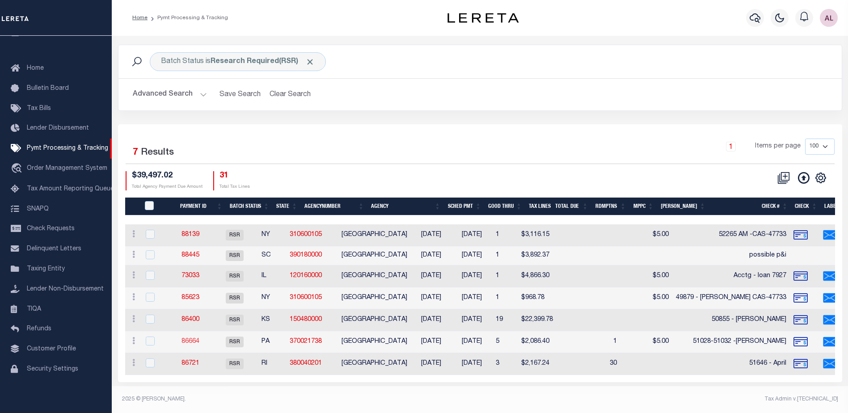
click at [199, 341] on link "86664" at bounding box center [190, 341] width 18 height 6
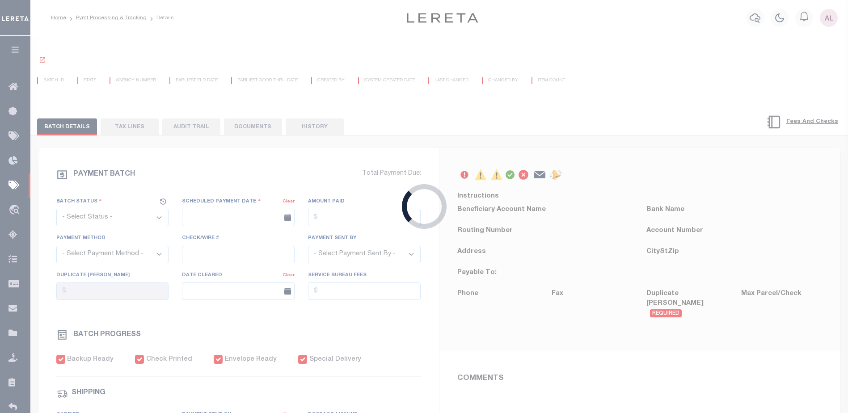
select select "RSR"
type input "05/21/2025"
type input "$2,086.4"
select select "CHK"
type input "51028-51032 -Audria"
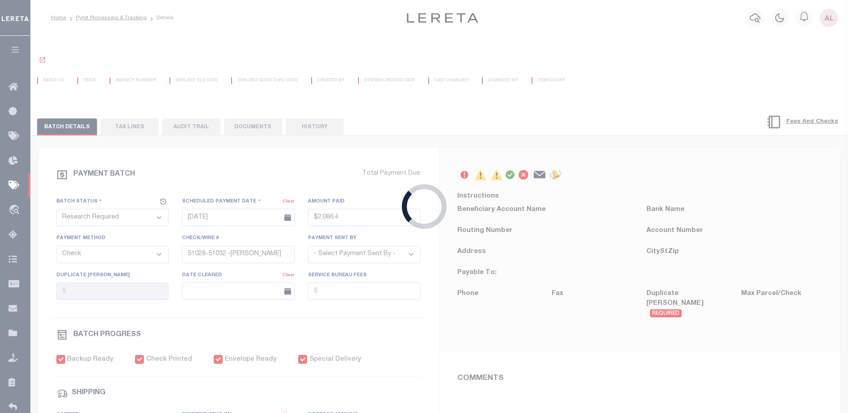
select select "Little, Audria"
type input "$5"
type input "06/11/2025"
checkbox input "true"
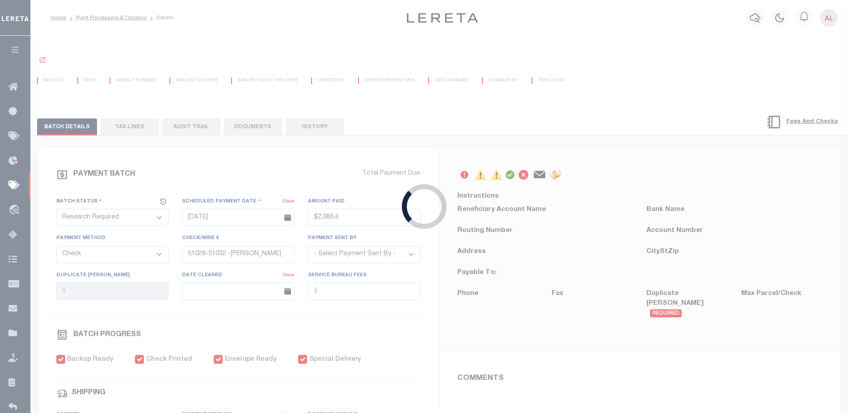
checkbox input "true"
select select "FDX"
type input "05/23/2025"
type input "$9.2"
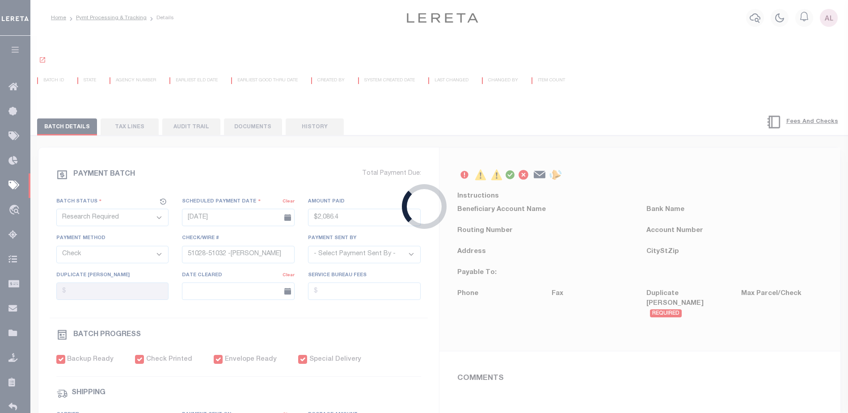
type input "881495335606"
type input "N"
select select "38"
radio input "true"
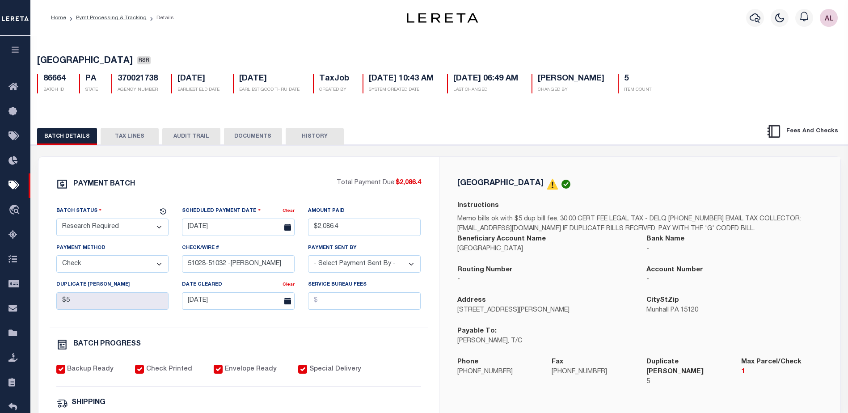
click at [122, 137] on button "TAX LINES" at bounding box center [130, 136] width 58 height 17
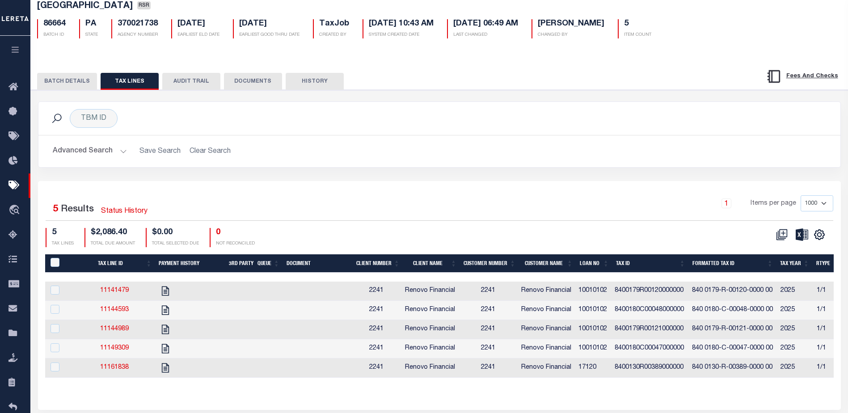
scroll to position [101, 0]
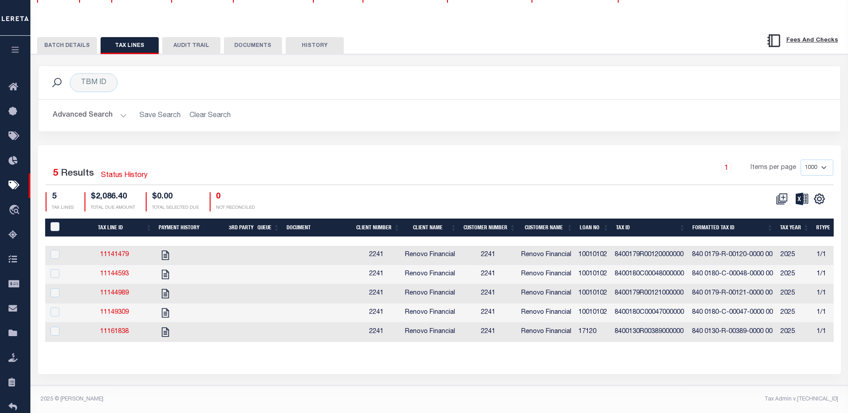
drag, startPoint x: 437, startPoint y: 342, endPoint x: 627, endPoint y: 345, distance: 190.4
click at [627, 345] on div "Tax Line ID Payment History 3rd Party Queue Document Client Number Client Name …" at bounding box center [439, 288] width 788 height 138
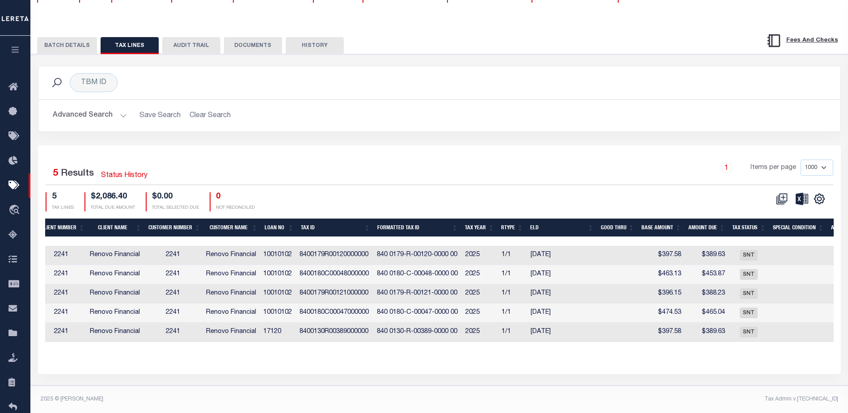
scroll to position [0, 306]
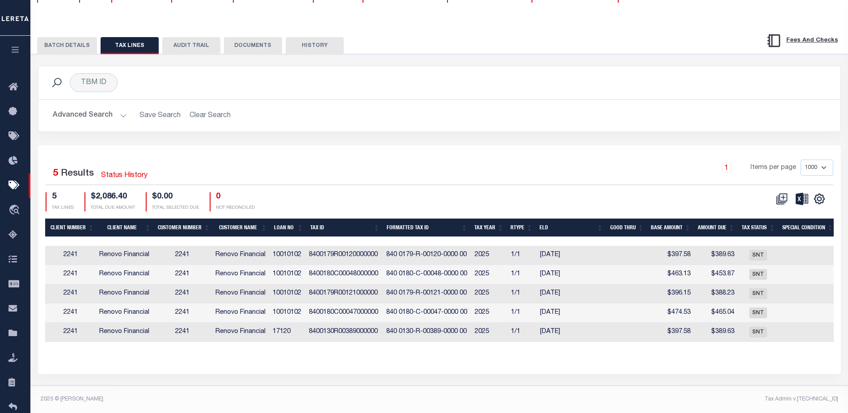
drag, startPoint x: 250, startPoint y: 344, endPoint x: 247, endPoint y: 339, distance: 5.2
click at [247, 341] on div "Tax Line ID Payment History 3rd Party Queue Document Client Number Client Name …" at bounding box center [439, 288] width 788 height 138
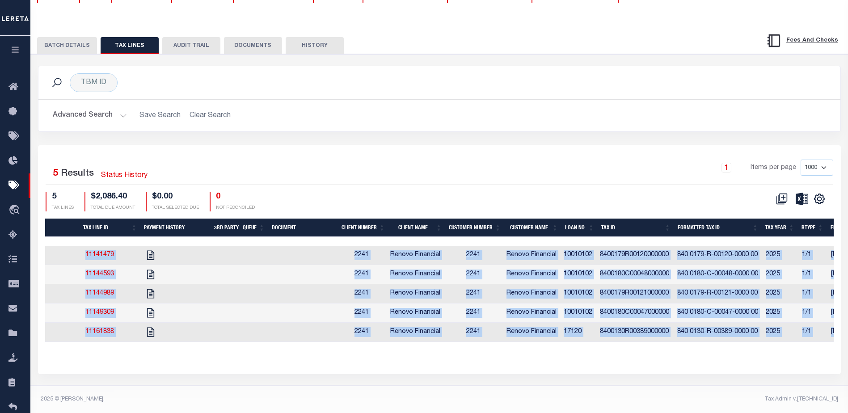
scroll to position [0, 0]
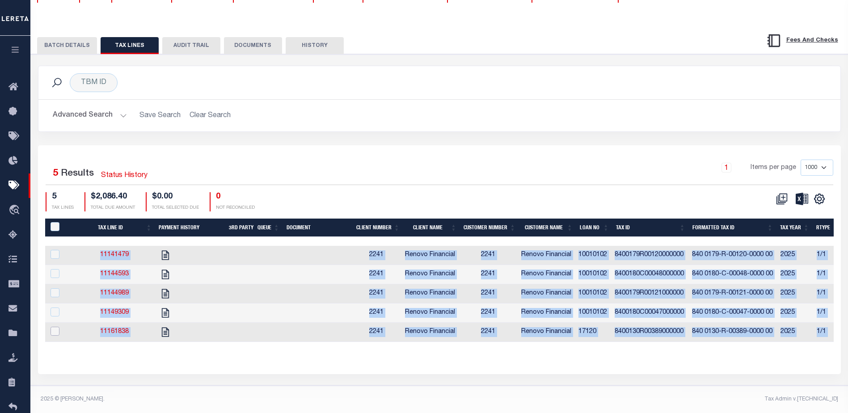
click at [57, 327] on input "checkbox" at bounding box center [55, 331] width 9 height 9
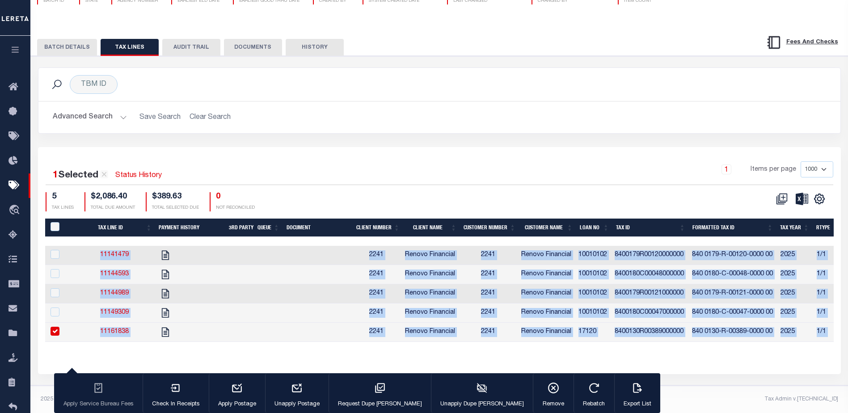
scroll to position [99, 0]
click at [167, 328] on icon "" at bounding box center [165, 332] width 7 height 9
checkbox input "false"
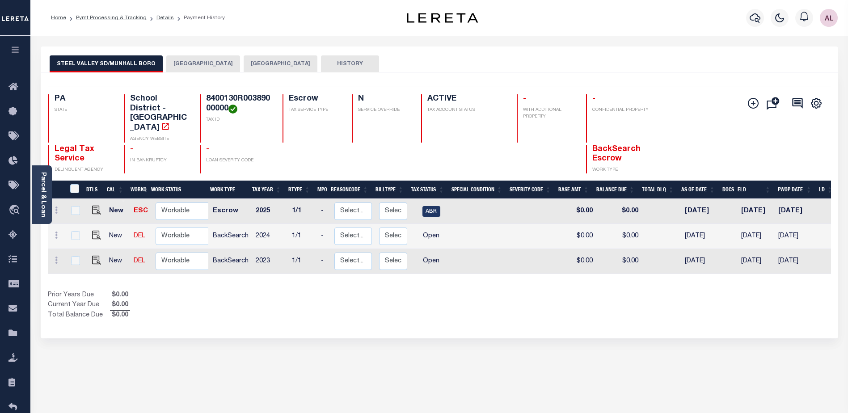
click at [188, 63] on button "[GEOGRAPHIC_DATA]" at bounding box center [203, 63] width 74 height 17
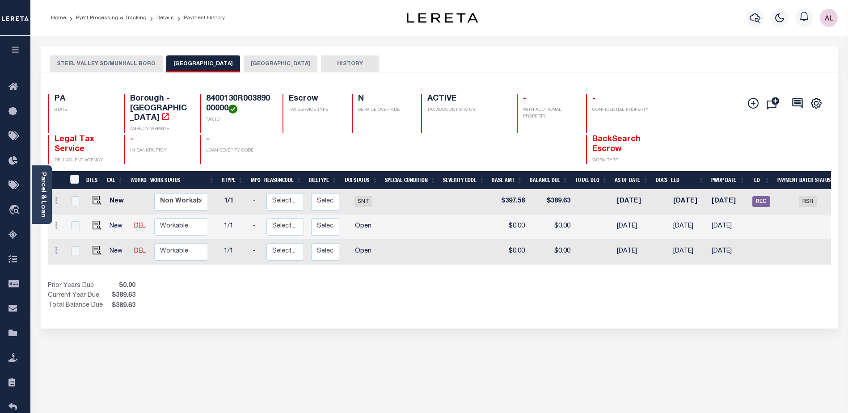
scroll to position [0, 56]
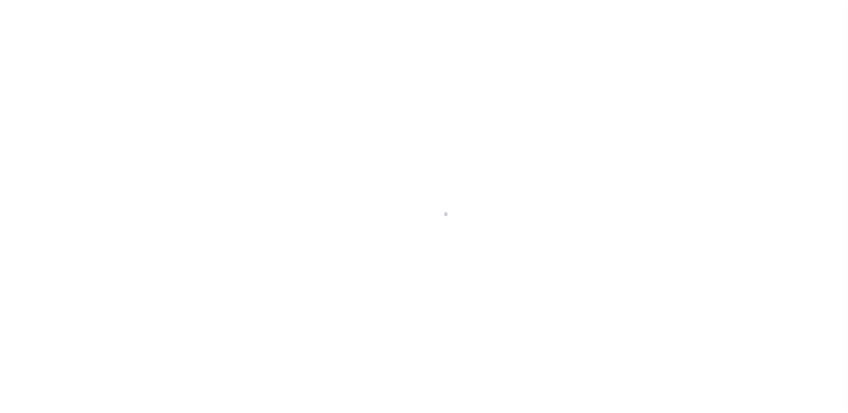
select select "Escrow"
type input "5131 CATHEDRAL AVENUE NW"
select select
type input "WASHINGTON DC 20016"
type input "DC"
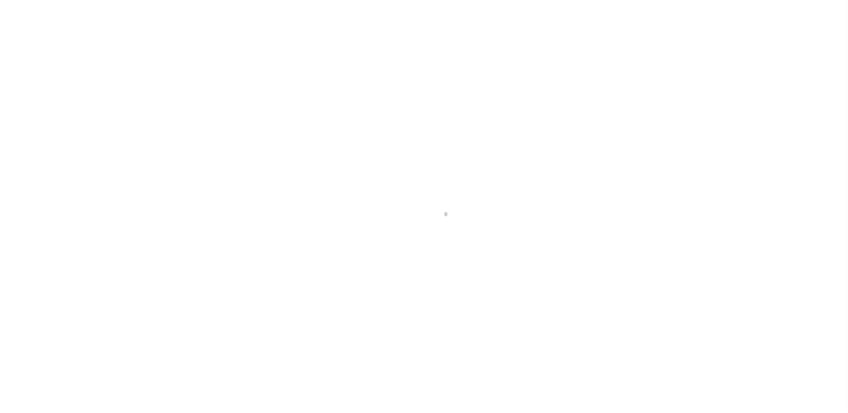
select select "24376"
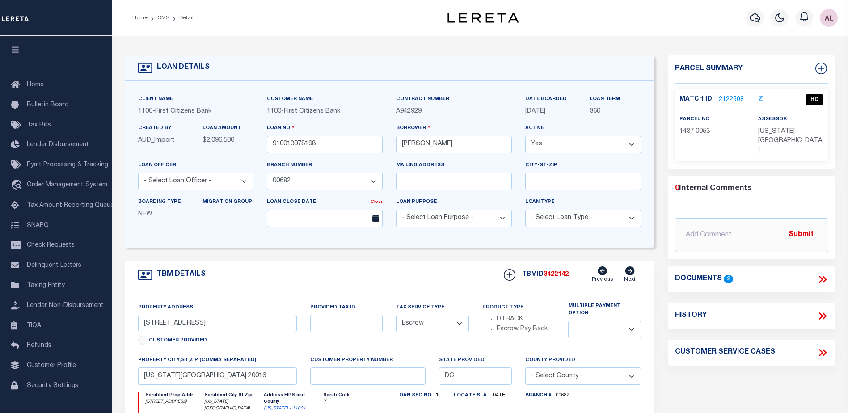
click at [728, 96] on link "2122508" at bounding box center [731, 99] width 25 height 9
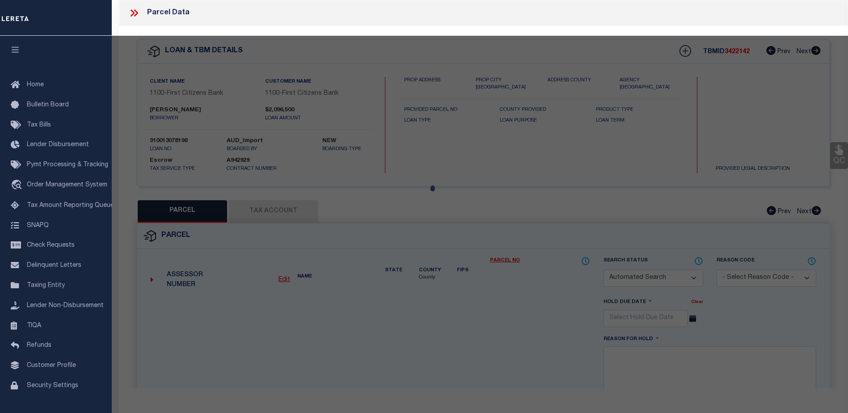
checkbox input "false"
select select "HD"
type input "ABACUS PRIVATE FAMILY TRUST COMPANY LLC TRUSTEE"
select select "AGW"
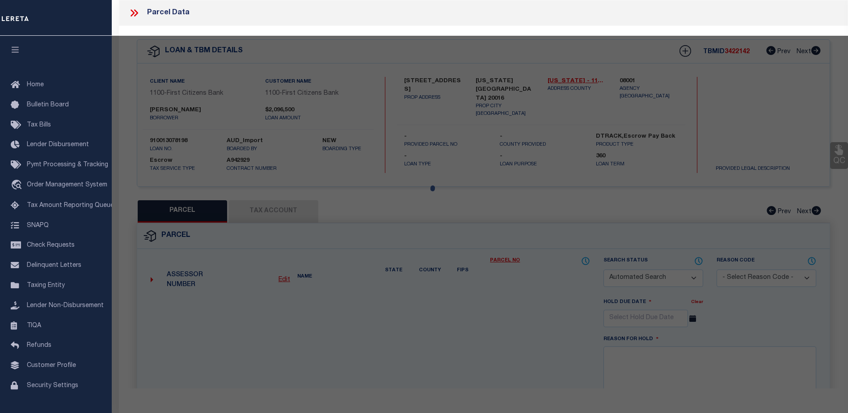
select select
type input "5131 CATHEDRAL AVE NW"
checkbox input "false"
type input "WASHINGTON DC 20016-2647"
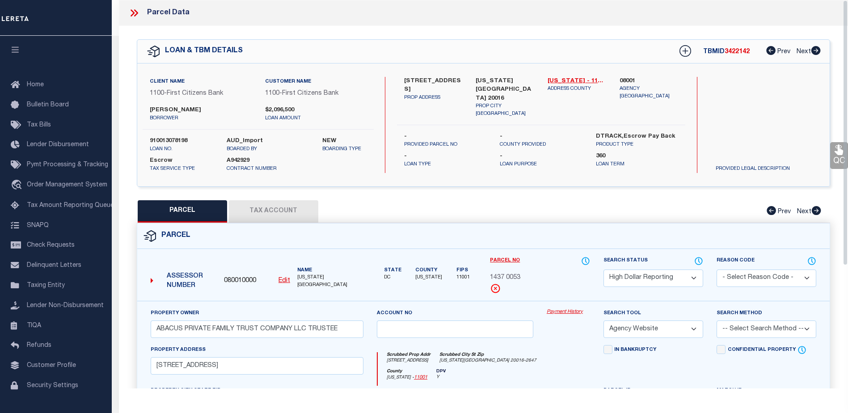
click at [570, 311] on link "Payment History" at bounding box center [568, 312] width 43 height 8
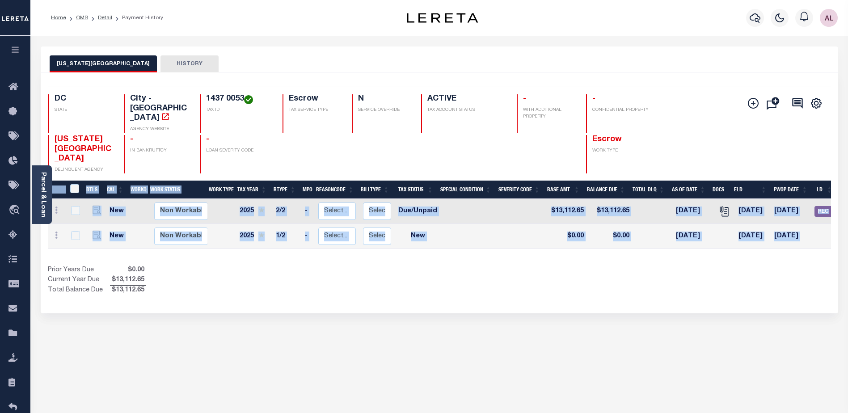
drag, startPoint x: 599, startPoint y: 233, endPoint x: 686, endPoint y: 231, distance: 86.3
click at [686, 231] on div "DTLS CAL WorkQ Work Status Work Type Tax Year RType MPO ReasonCode BillType Tax…" at bounding box center [439, 238] width 783 height 115
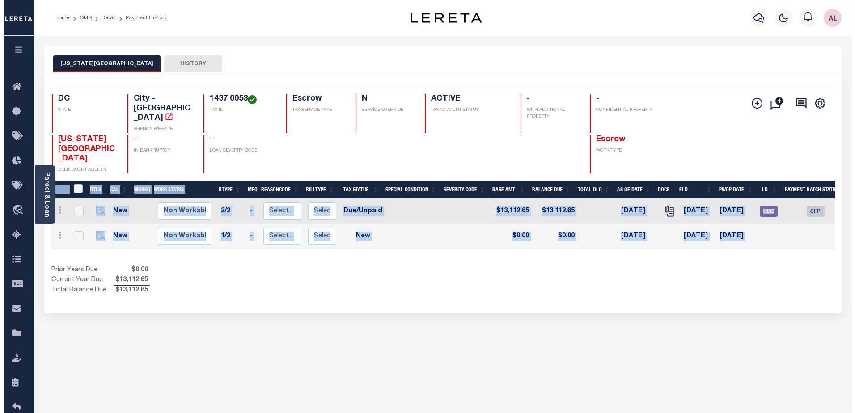
scroll to position [0, 33]
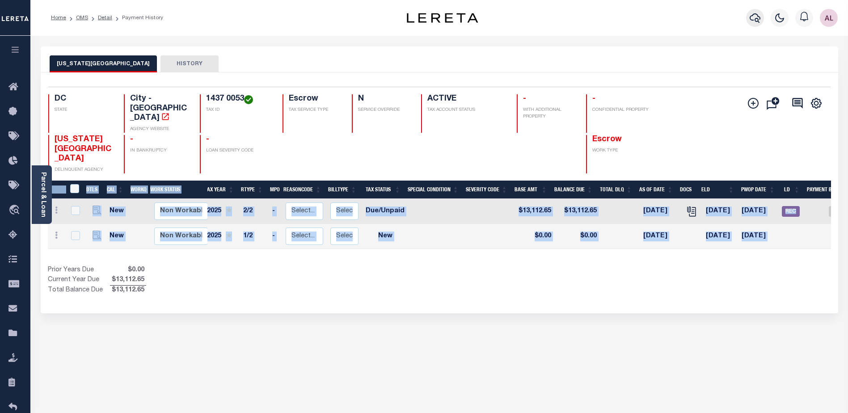
click at [754, 19] on icon "button" at bounding box center [755, 18] width 11 height 11
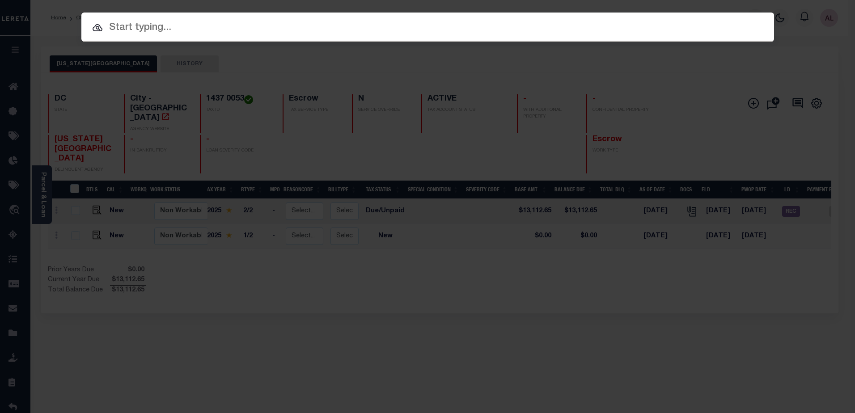
click at [138, 27] on input "text" at bounding box center [427, 28] width 692 height 16
paste input "90012989"
type input "90012989"
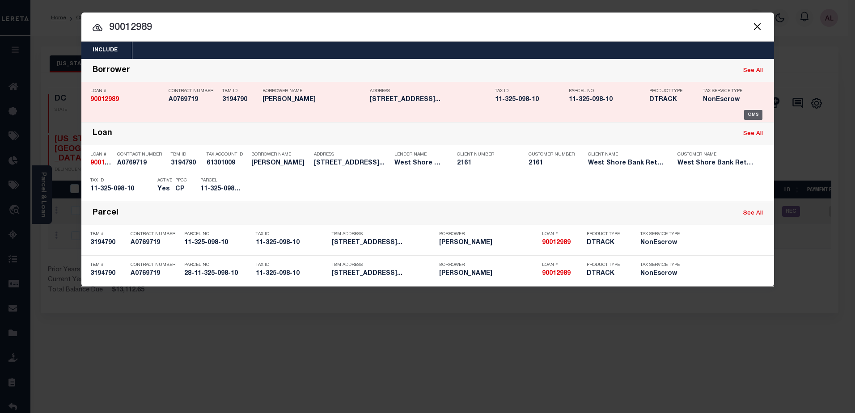
click at [756, 116] on div "OMS" at bounding box center [753, 115] width 18 height 10
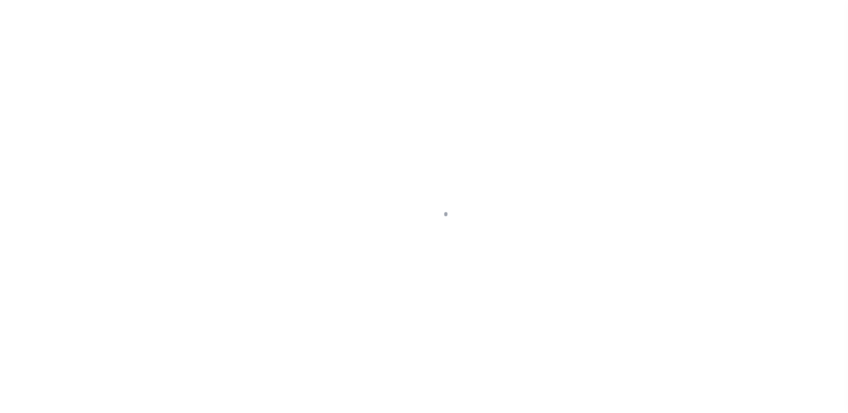
select select "100"
select select "NonEscrow"
type input "[STREET_ADDRESS]"
type input "28-11-325-098-10"
type input "[GEOGRAPHIC_DATA] MI 496861809"
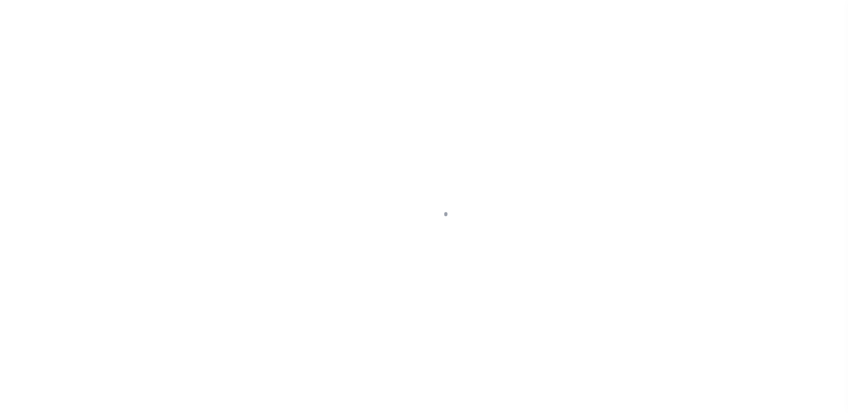
type input "MI"
type textarea "281132509810"
type textarea "Should be TPS per customer's file. MLC"
select select "4567"
select select
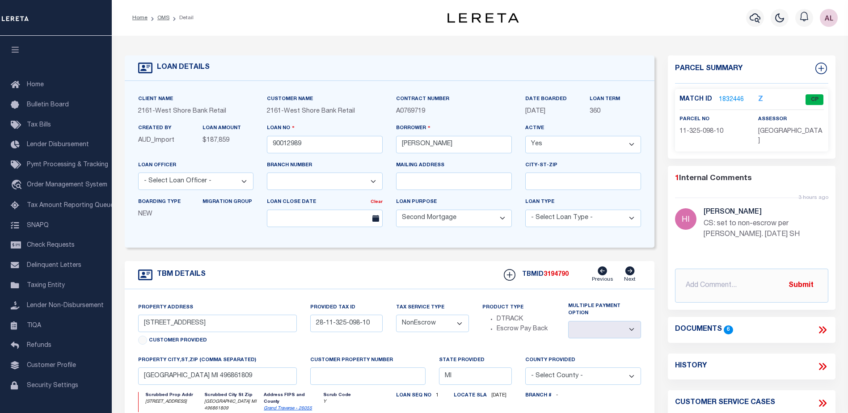
click at [730, 96] on link "1832446" at bounding box center [731, 99] width 25 height 9
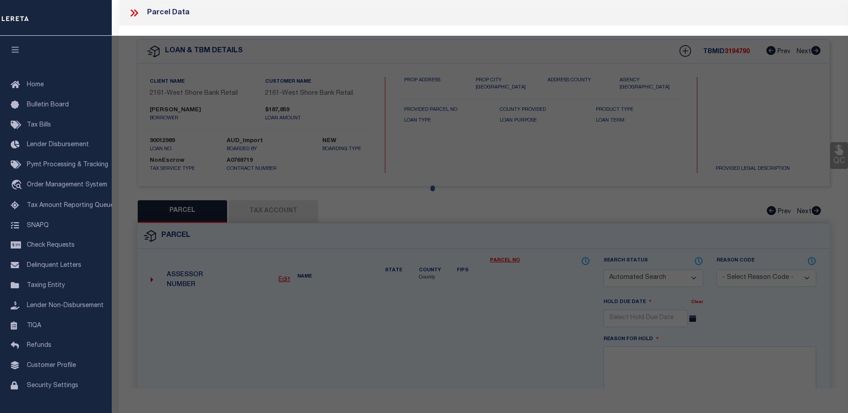
checkbox input "false"
select select "CP"
type input "MILLIKEN JOHN C & JO E"
select select
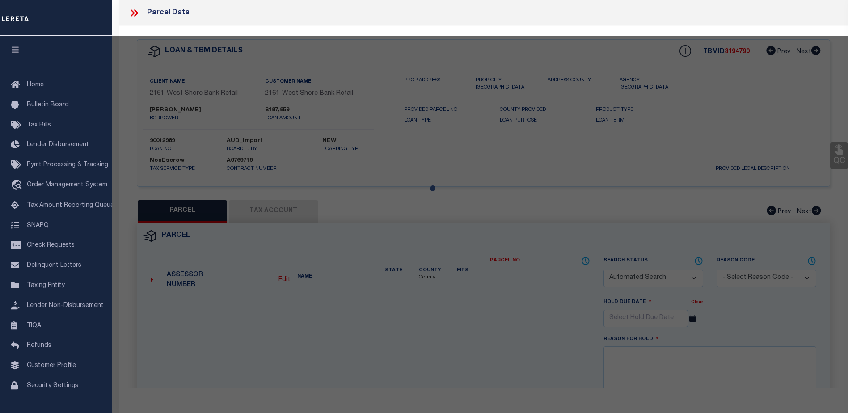
type input "[STREET_ADDRESS]"
checkbox input "false"
type input "TRAVERSE CITY MI 49686"
type textarea "PRT OF SE 1/4 OF SEC 25 T28N R11W. COM AT E 1/4 COR OF SD SEC 25, TH S ALG E SE…"
type textarea "Completed based on given Text Legal."
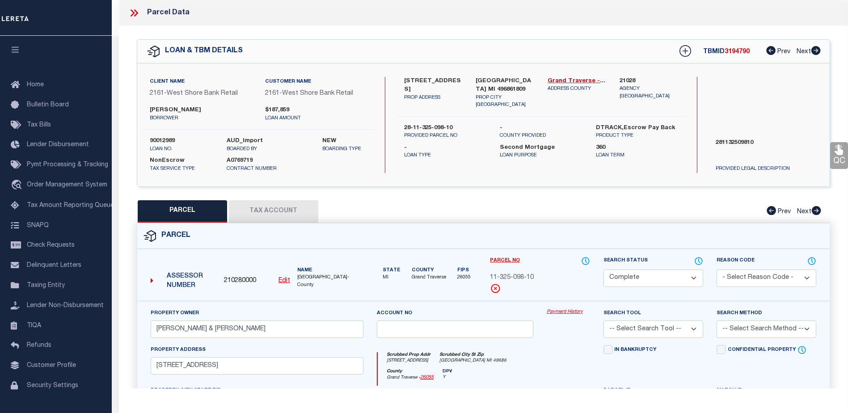
click at [560, 312] on link "Payment History" at bounding box center [568, 312] width 43 height 8
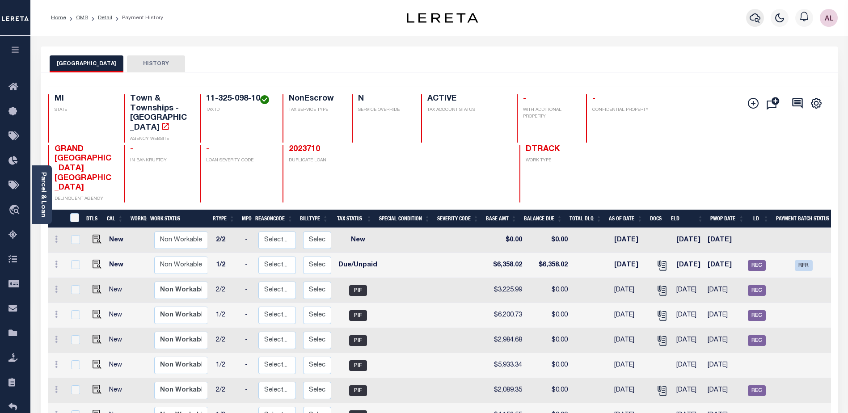
click at [752, 17] on icon "button" at bounding box center [755, 17] width 11 height 9
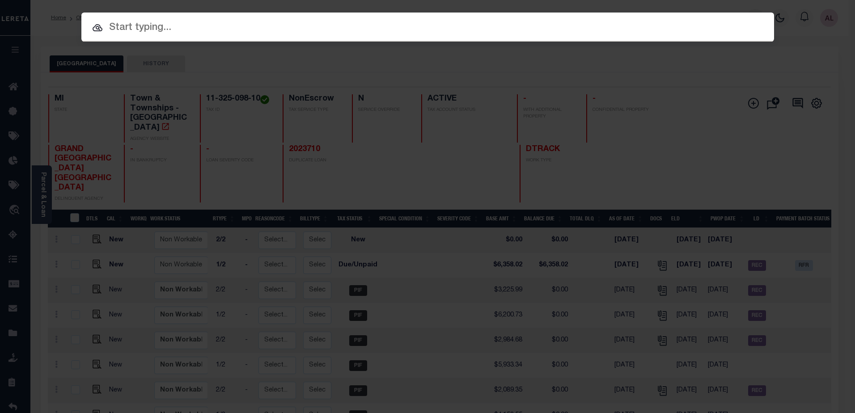
paste input "400030969"
type input "400030969"
